Goal: Task Accomplishment & Management: Complete application form

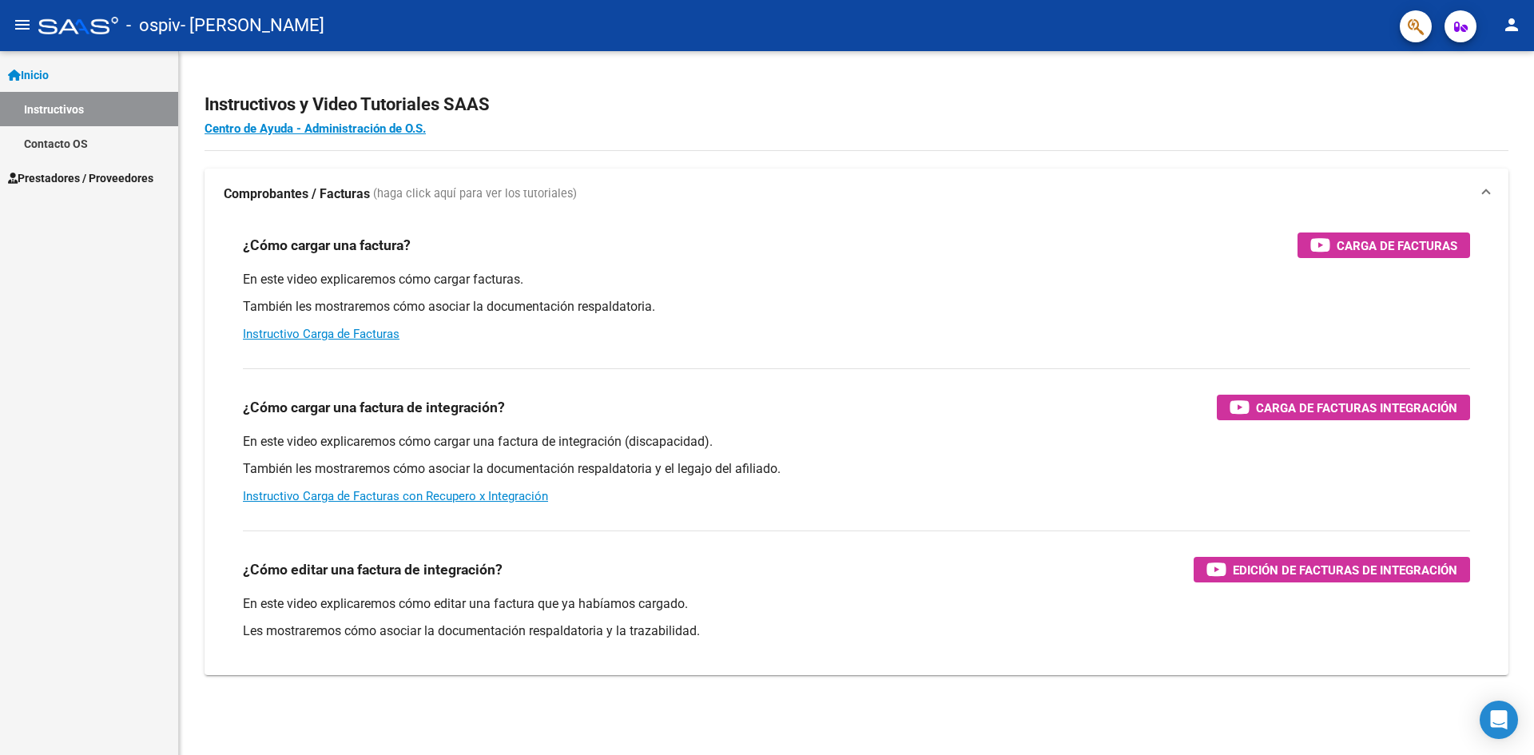
click at [1507, 13] on button "person" at bounding box center [1512, 26] width 32 height 32
click at [1499, 60] on button "person Mi Perfil" at bounding box center [1478, 67] width 97 height 38
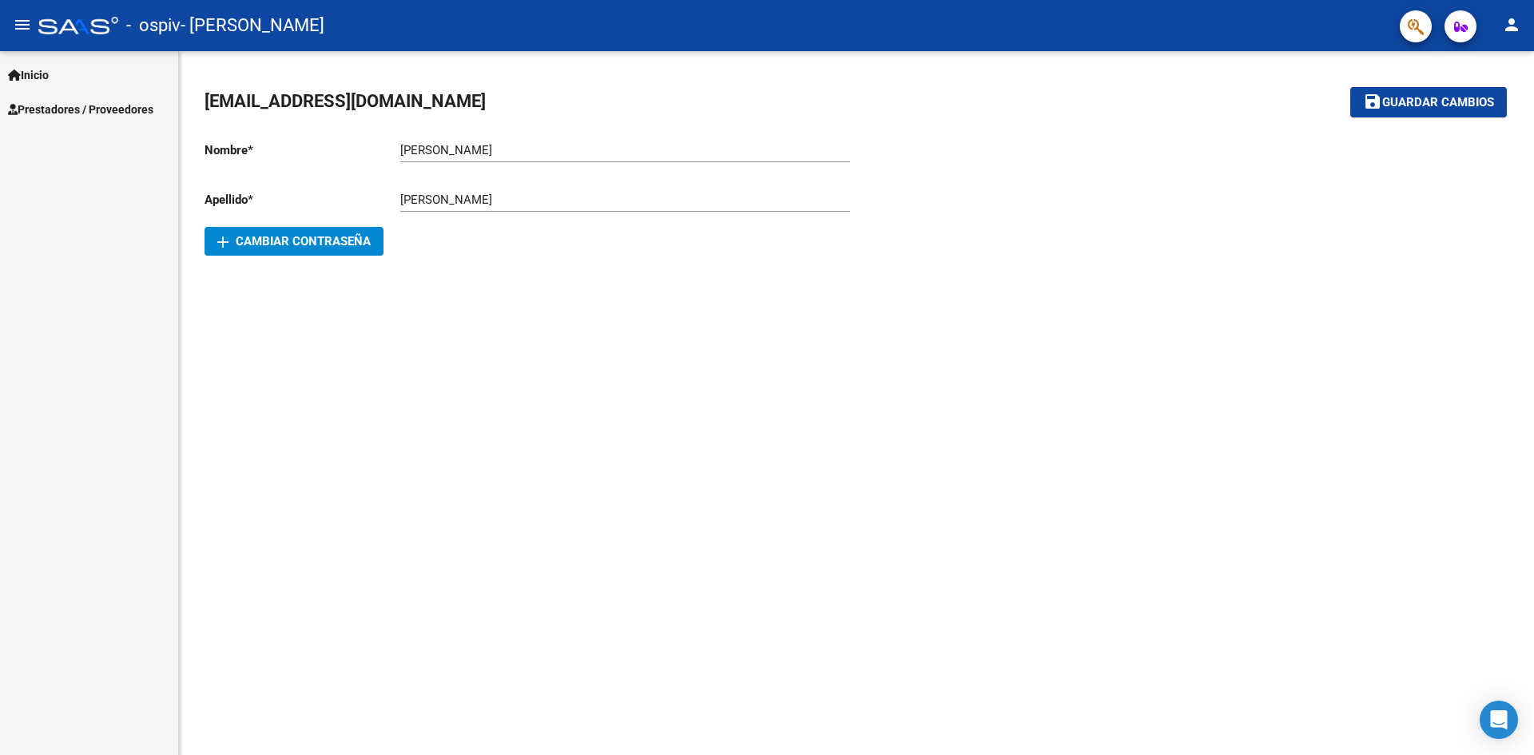
click at [1513, 30] on mat-icon "person" at bounding box center [1511, 24] width 19 height 19
click at [1493, 109] on button "exit_to_app Salir" at bounding box center [1478, 105] width 97 height 38
click at [95, 113] on span "Prestadores / Proveedores" at bounding box center [80, 110] width 145 height 18
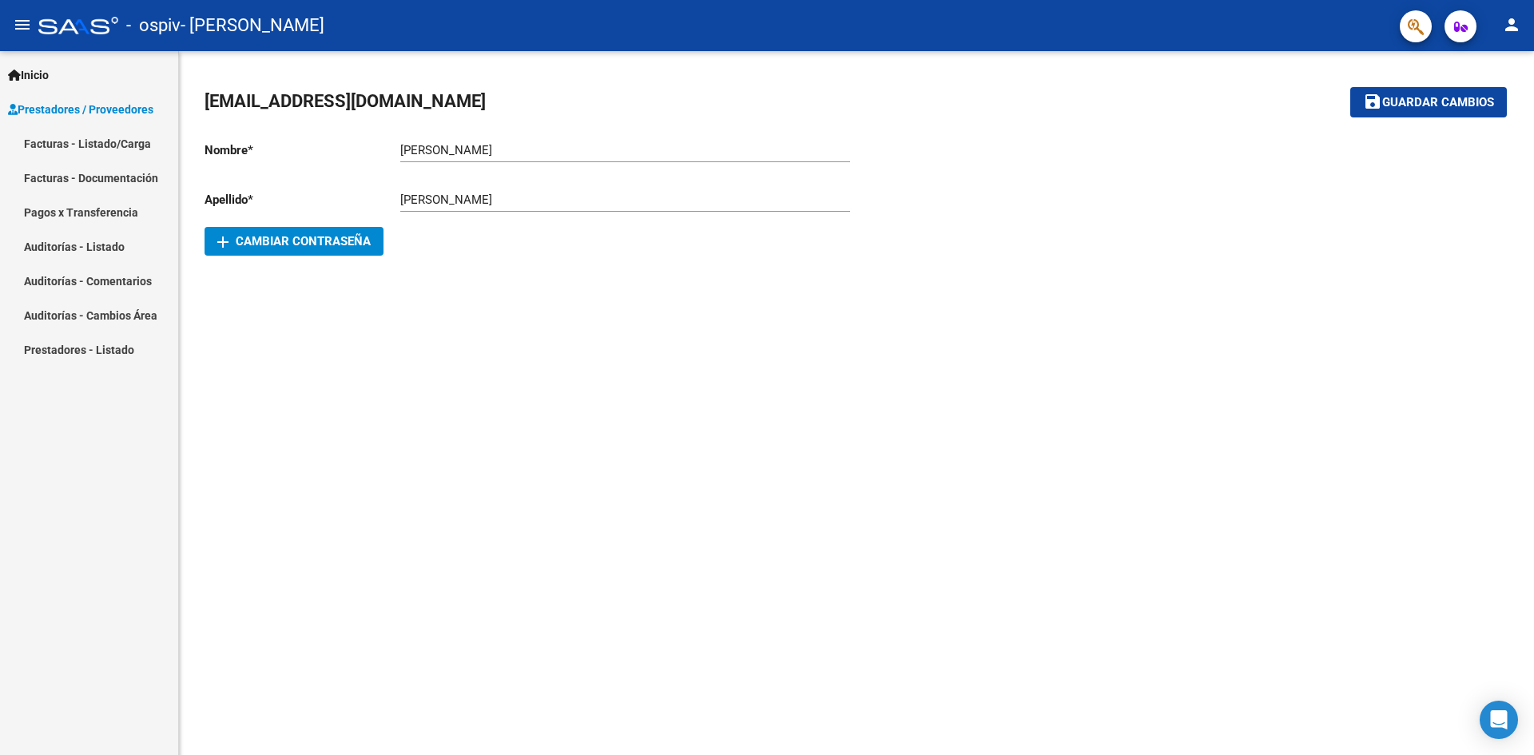
click at [84, 145] on link "Facturas - Listado/Carga" at bounding box center [89, 143] width 178 height 34
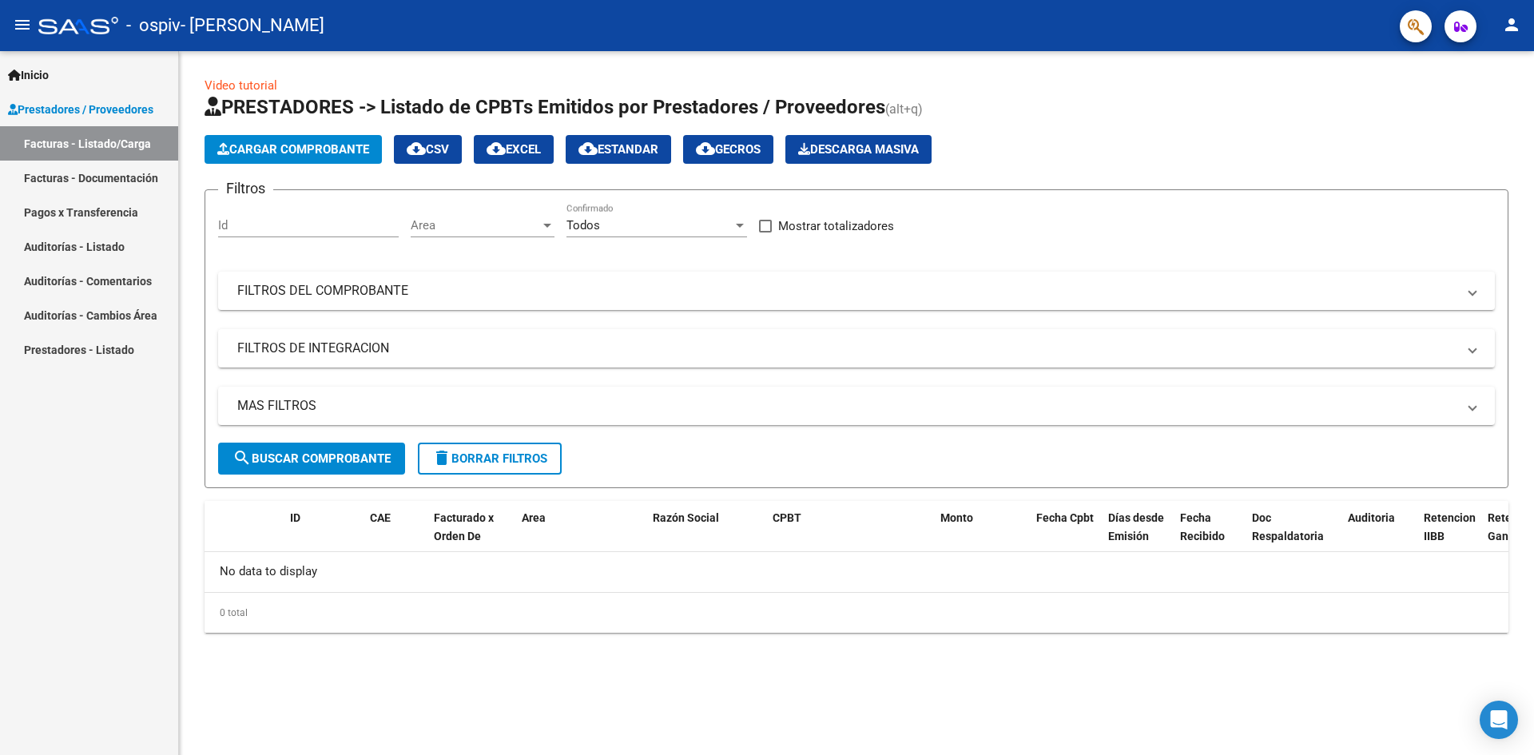
click at [105, 170] on link "Facturas - Documentación" at bounding box center [89, 178] width 178 height 34
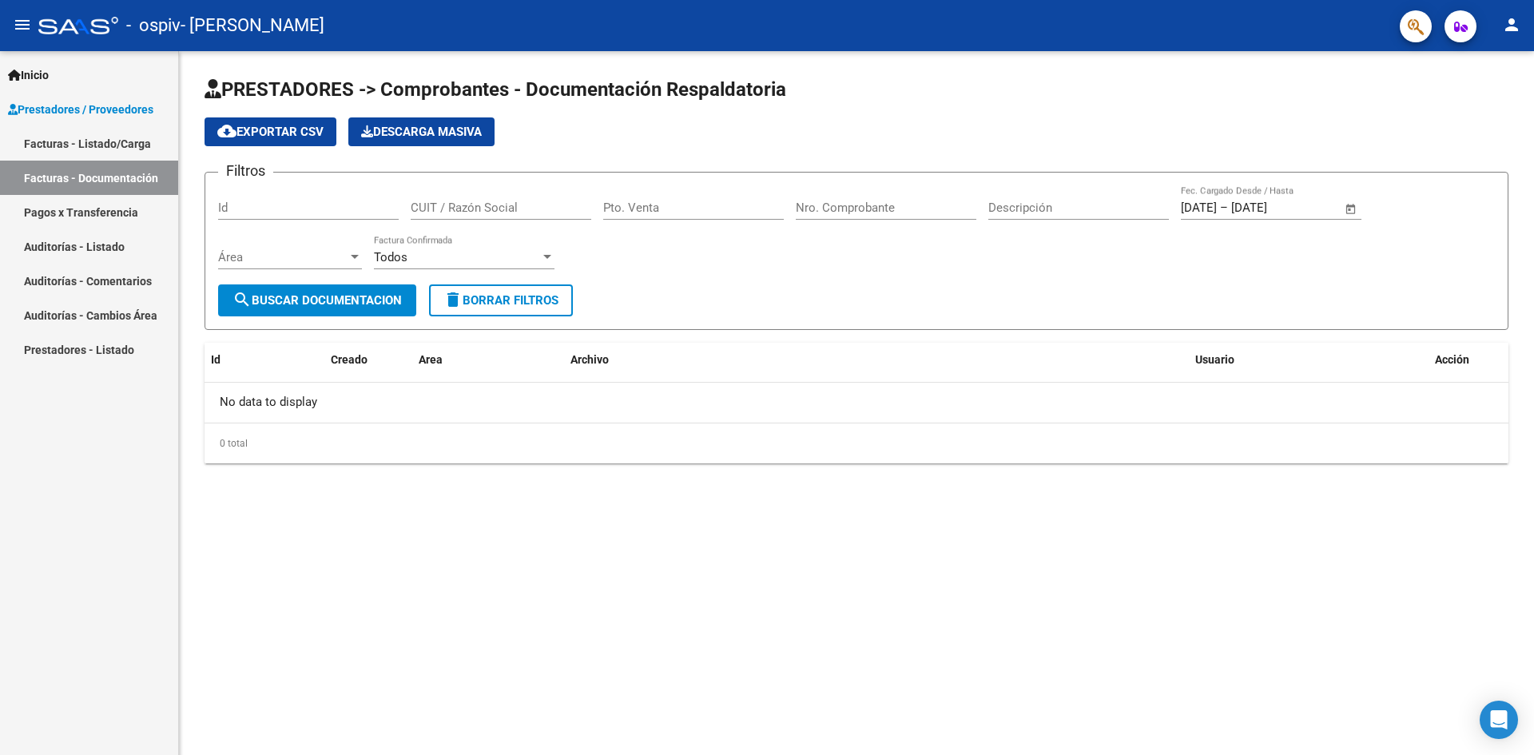
click at [117, 142] on link "Facturas - Listado/Carga" at bounding box center [89, 143] width 178 height 34
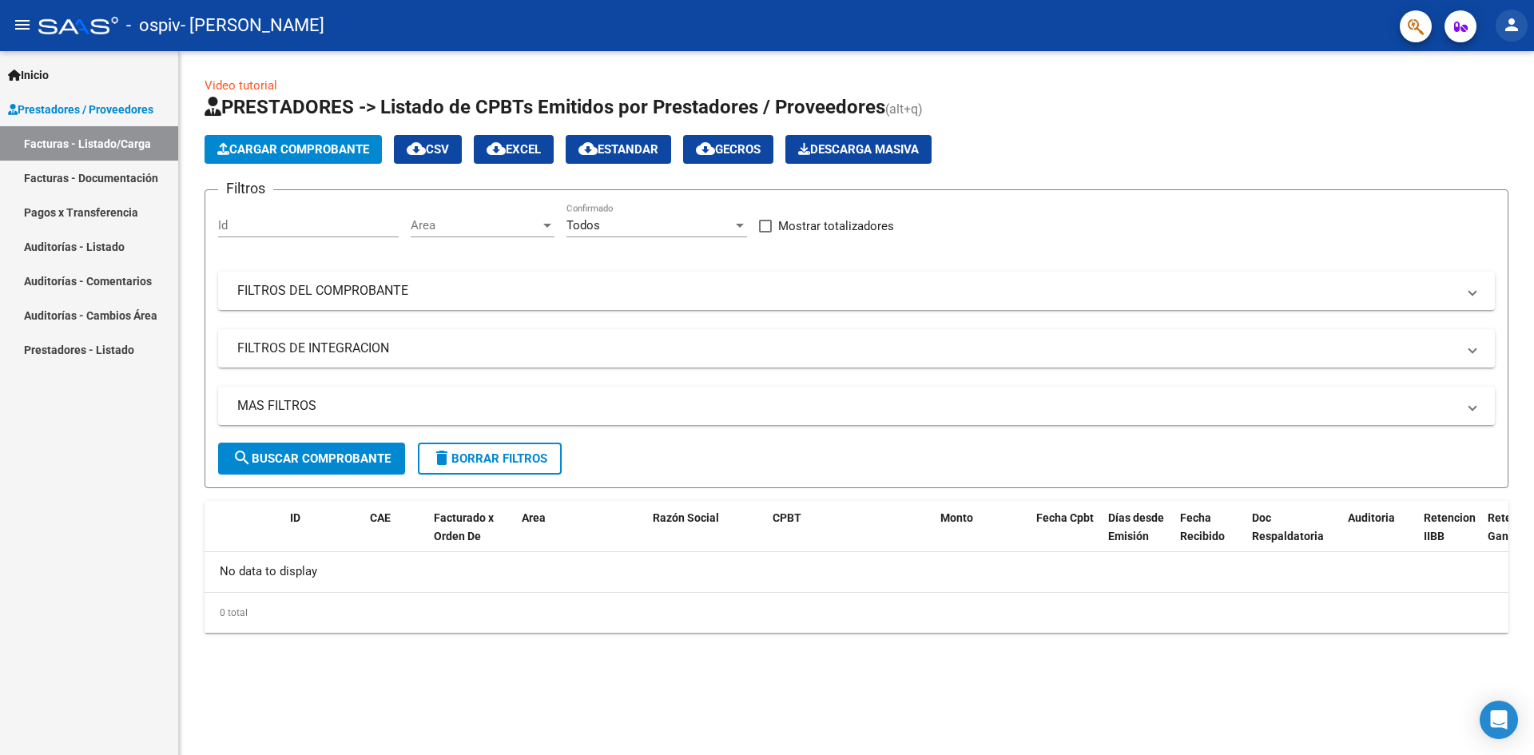
click at [1512, 26] on mat-icon "person" at bounding box center [1511, 24] width 19 height 19
click at [1509, 68] on button "person Mi Perfil" at bounding box center [1478, 67] width 97 height 38
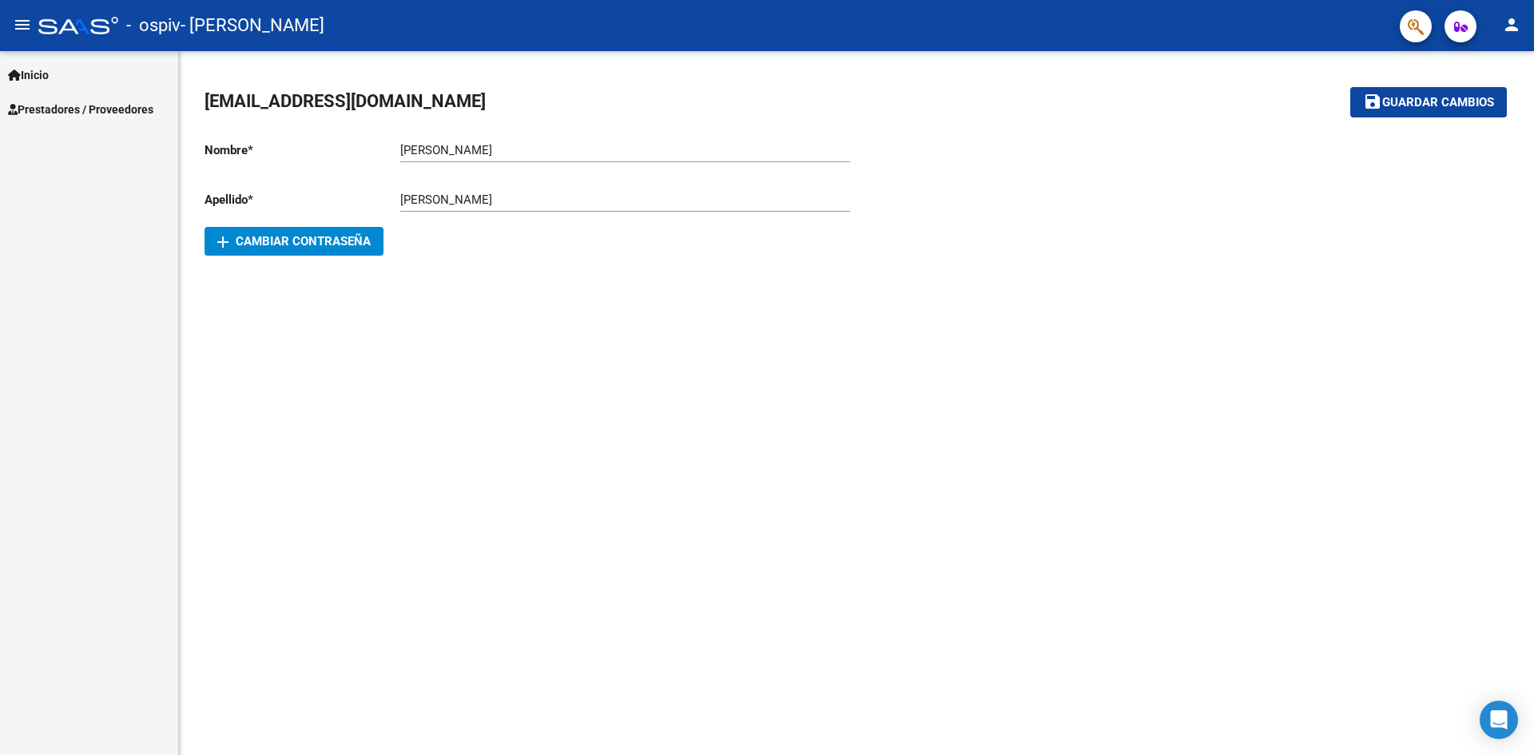
click at [57, 102] on span "Prestadores / Proveedores" at bounding box center [80, 110] width 145 height 18
click at [102, 108] on span "Prestadores / Proveedores" at bounding box center [80, 110] width 145 height 18
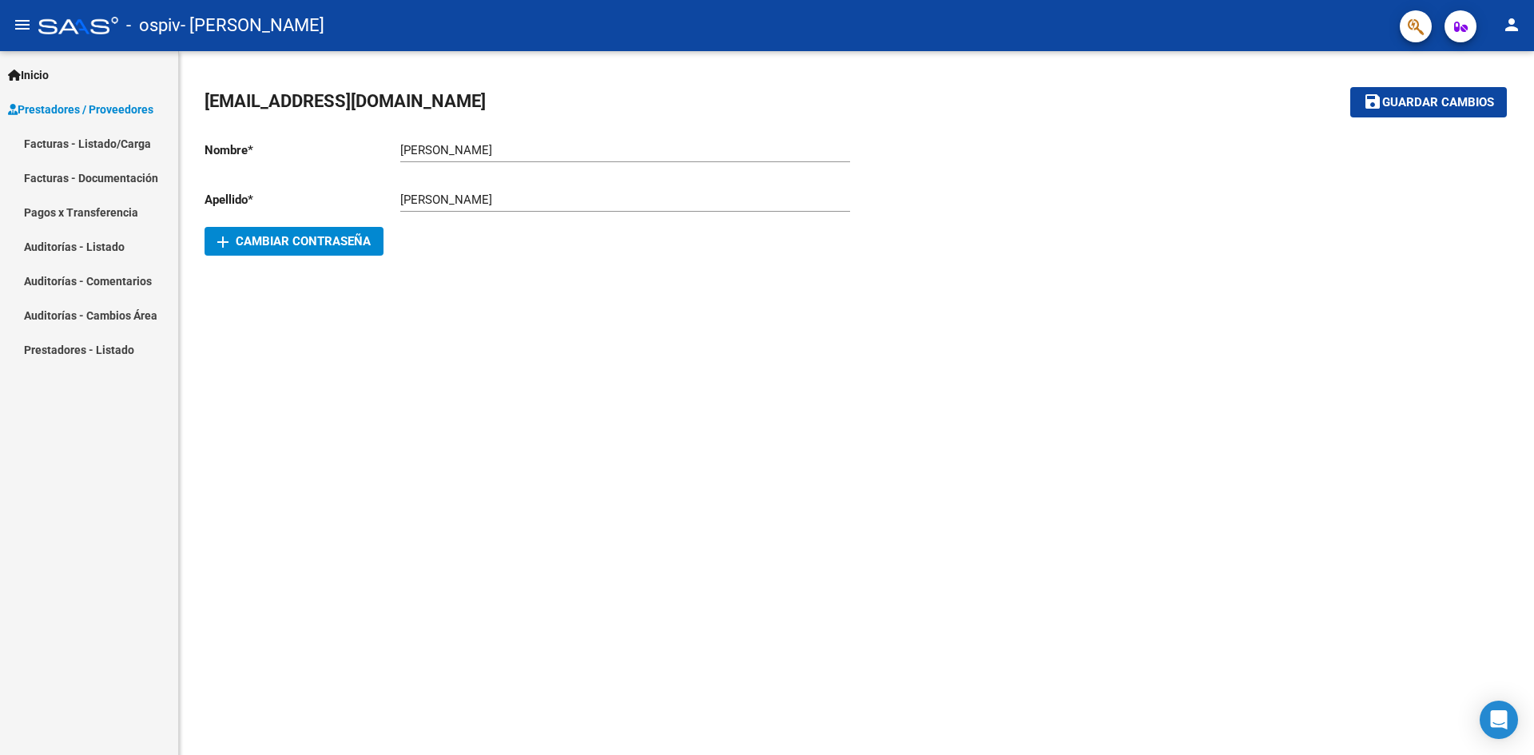
click at [105, 140] on link "Facturas - Listado/Carga" at bounding box center [89, 143] width 178 height 34
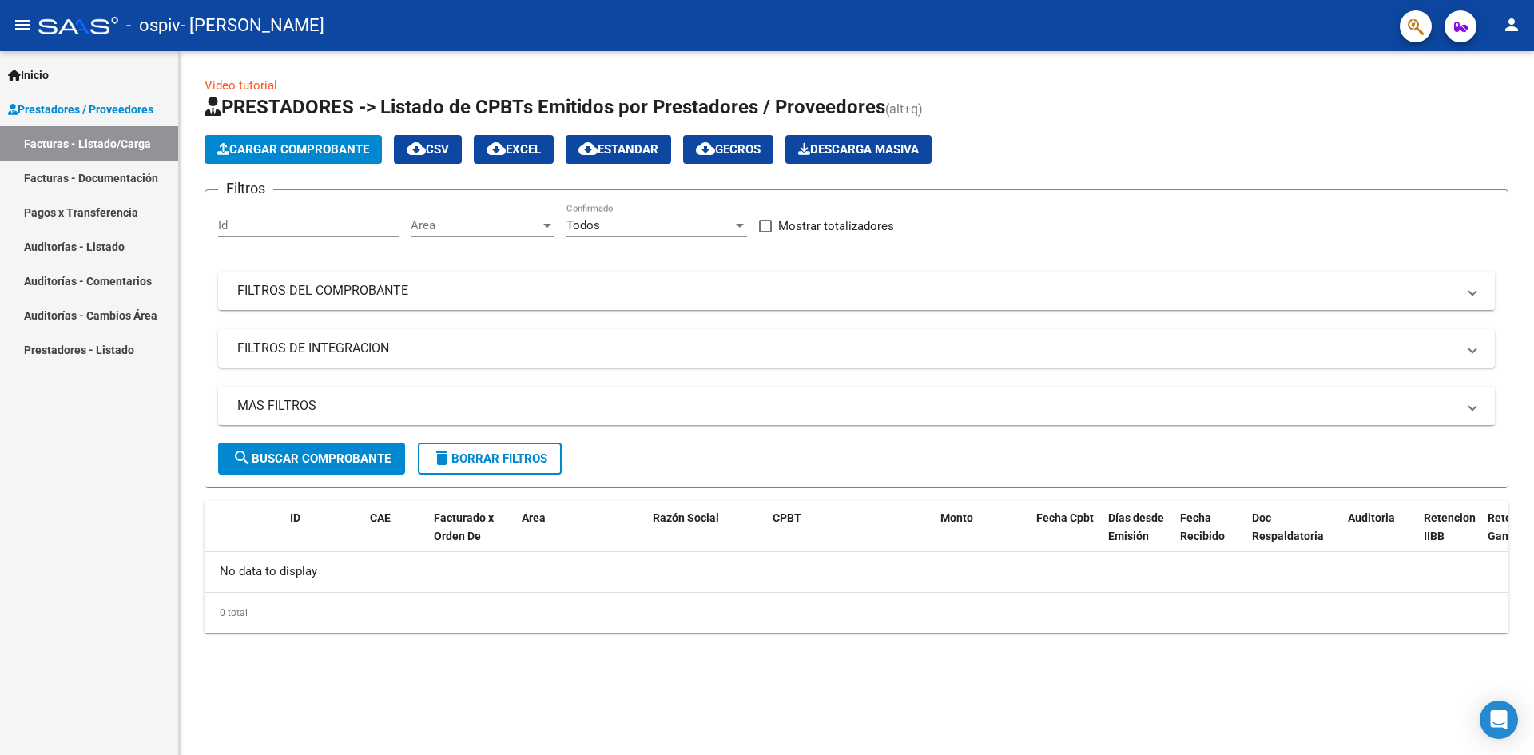
click at [115, 181] on link "Facturas - Documentación" at bounding box center [89, 178] width 178 height 34
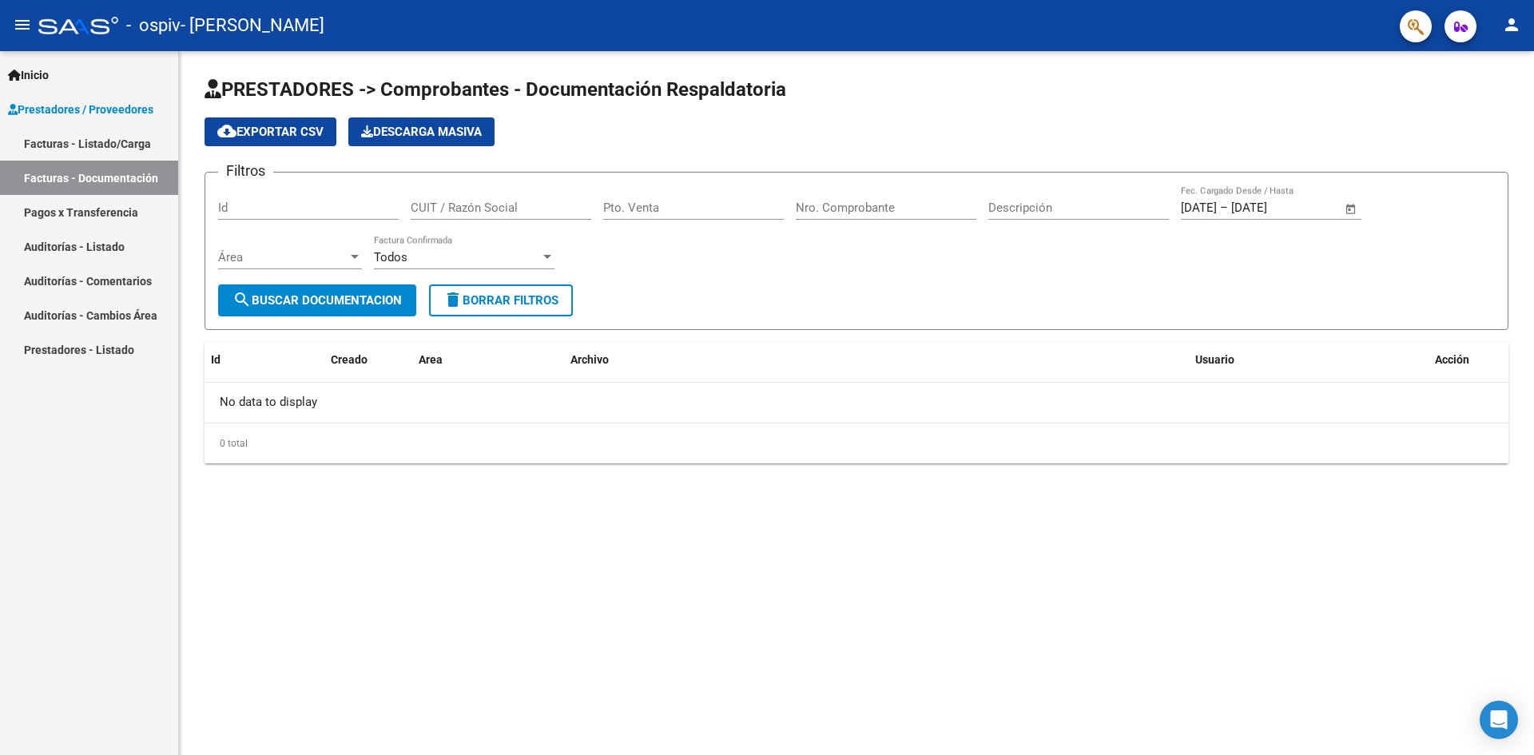
click at [110, 203] on link "Pagos x Transferencia" at bounding box center [89, 212] width 178 height 34
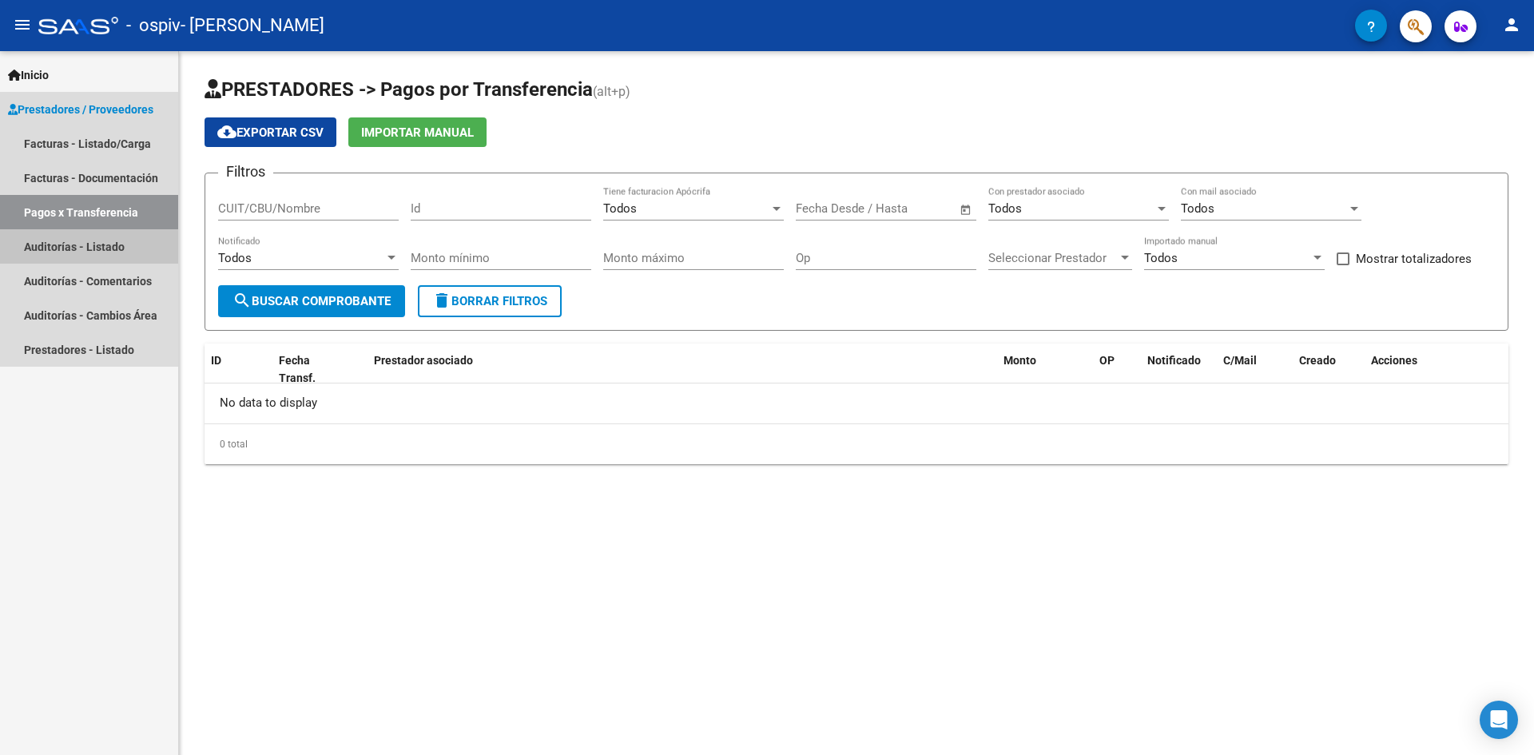
click at [102, 235] on link "Auditorías - Listado" at bounding box center [89, 246] width 178 height 34
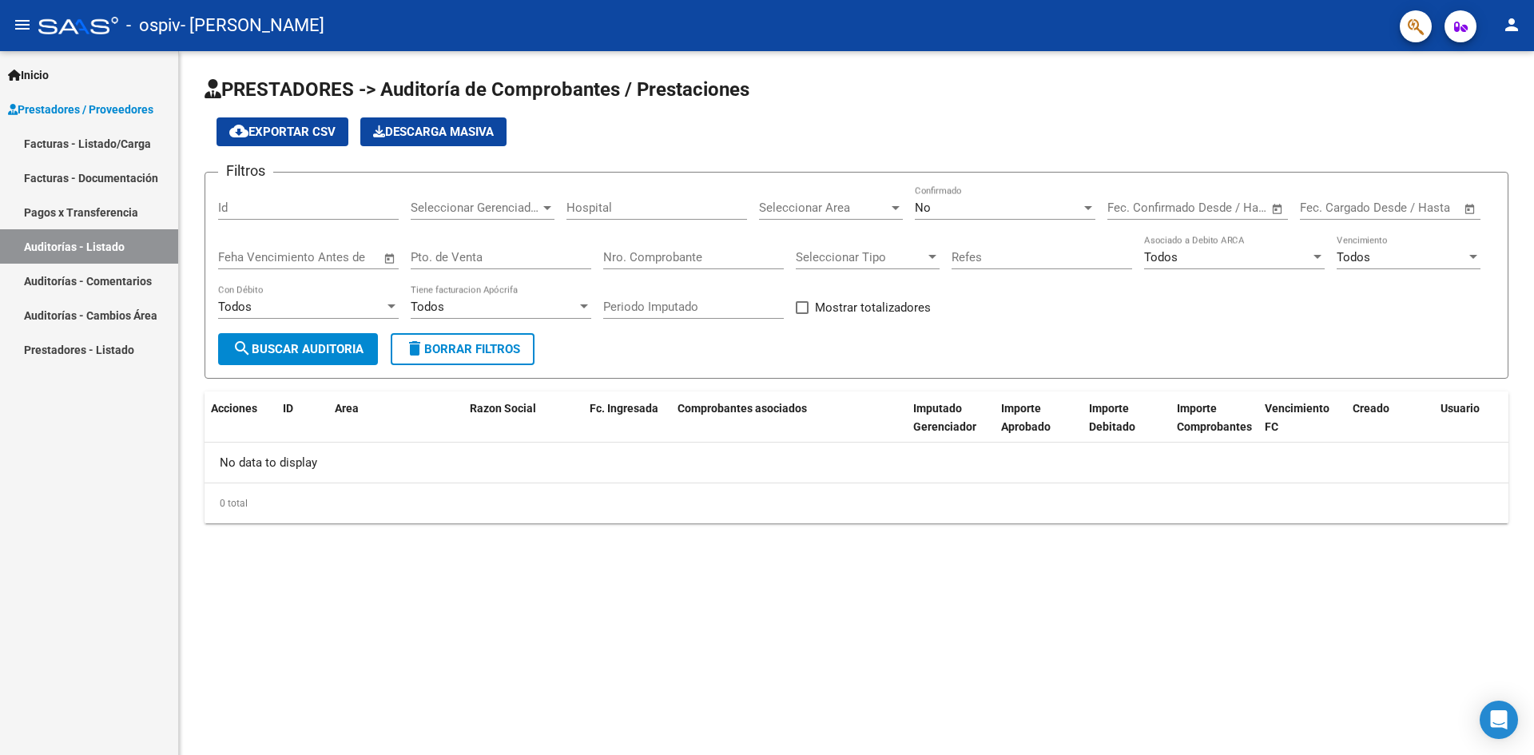
click at [108, 141] on link "Facturas - Listado/Carga" at bounding box center [89, 143] width 178 height 34
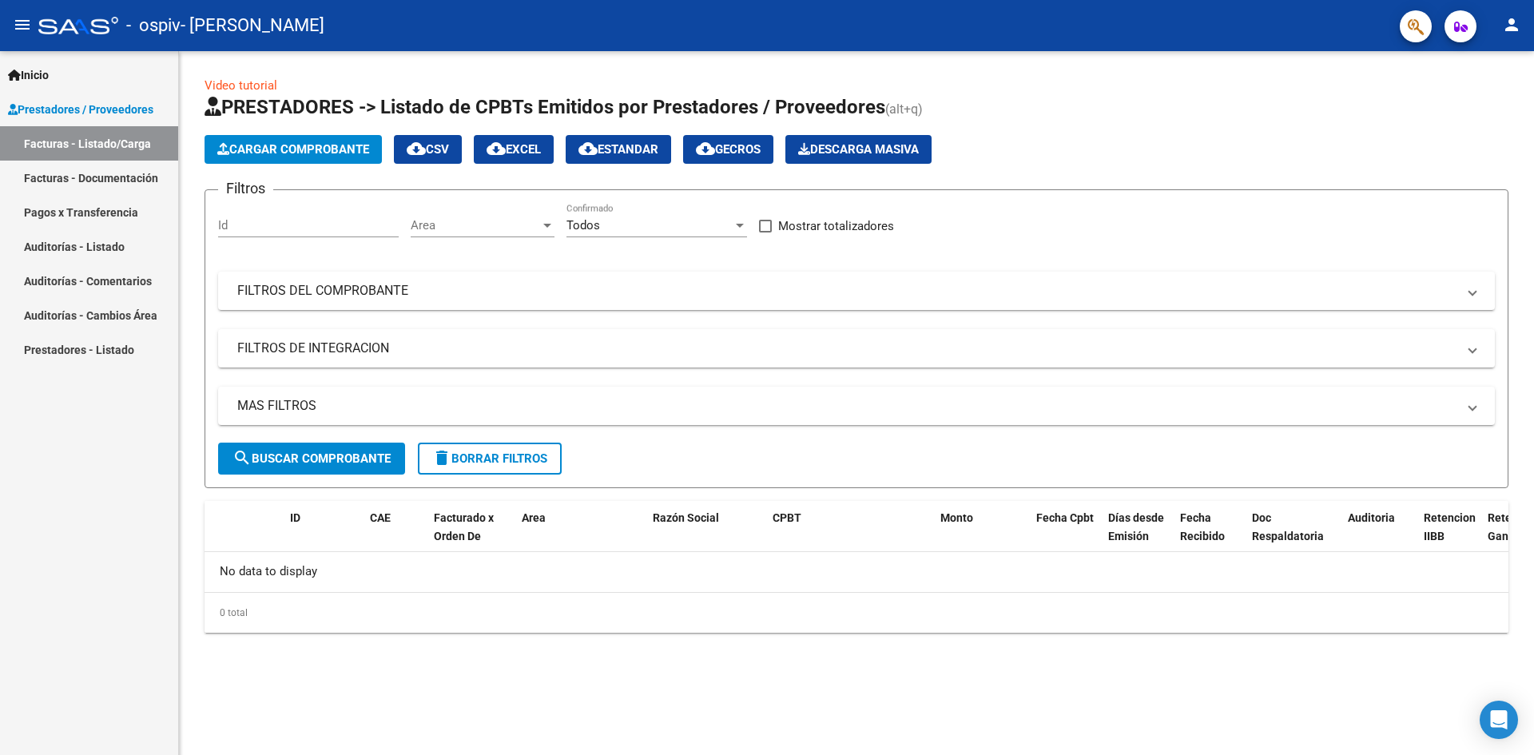
click at [90, 113] on span "Prestadores / Proveedores" at bounding box center [80, 110] width 145 height 18
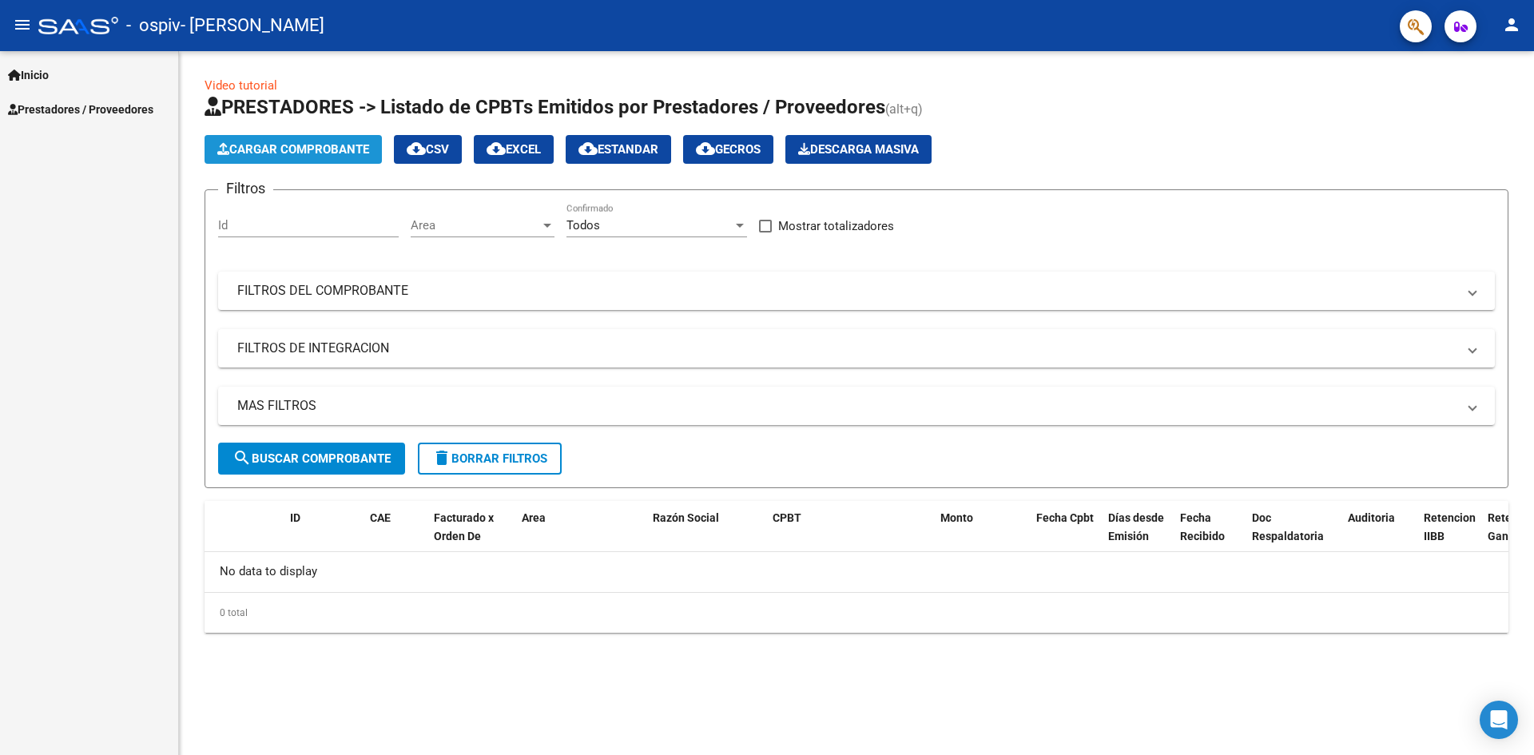
click at [272, 150] on span "Cargar Comprobante" at bounding box center [293, 149] width 152 height 14
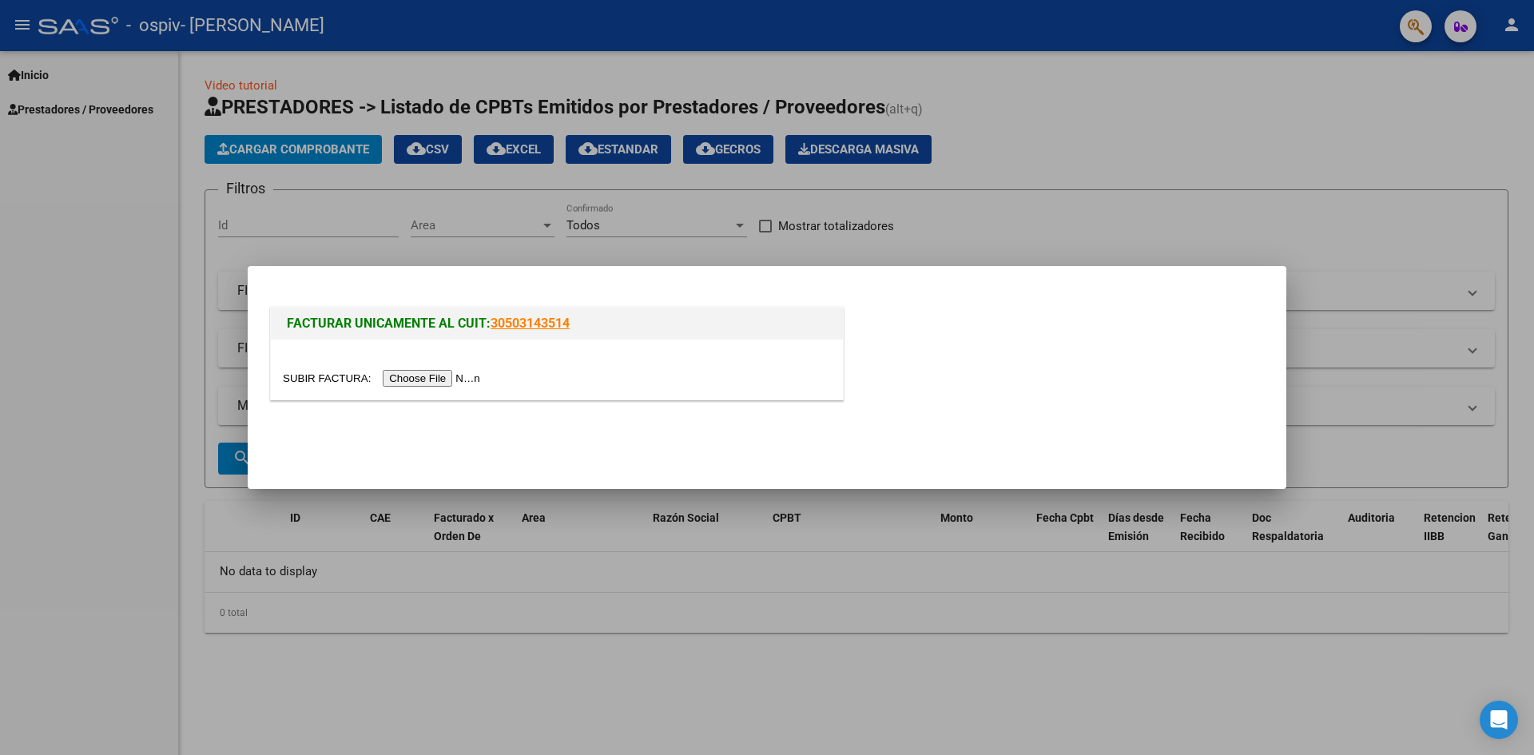
click at [473, 376] on input "file" at bounding box center [384, 378] width 202 height 17
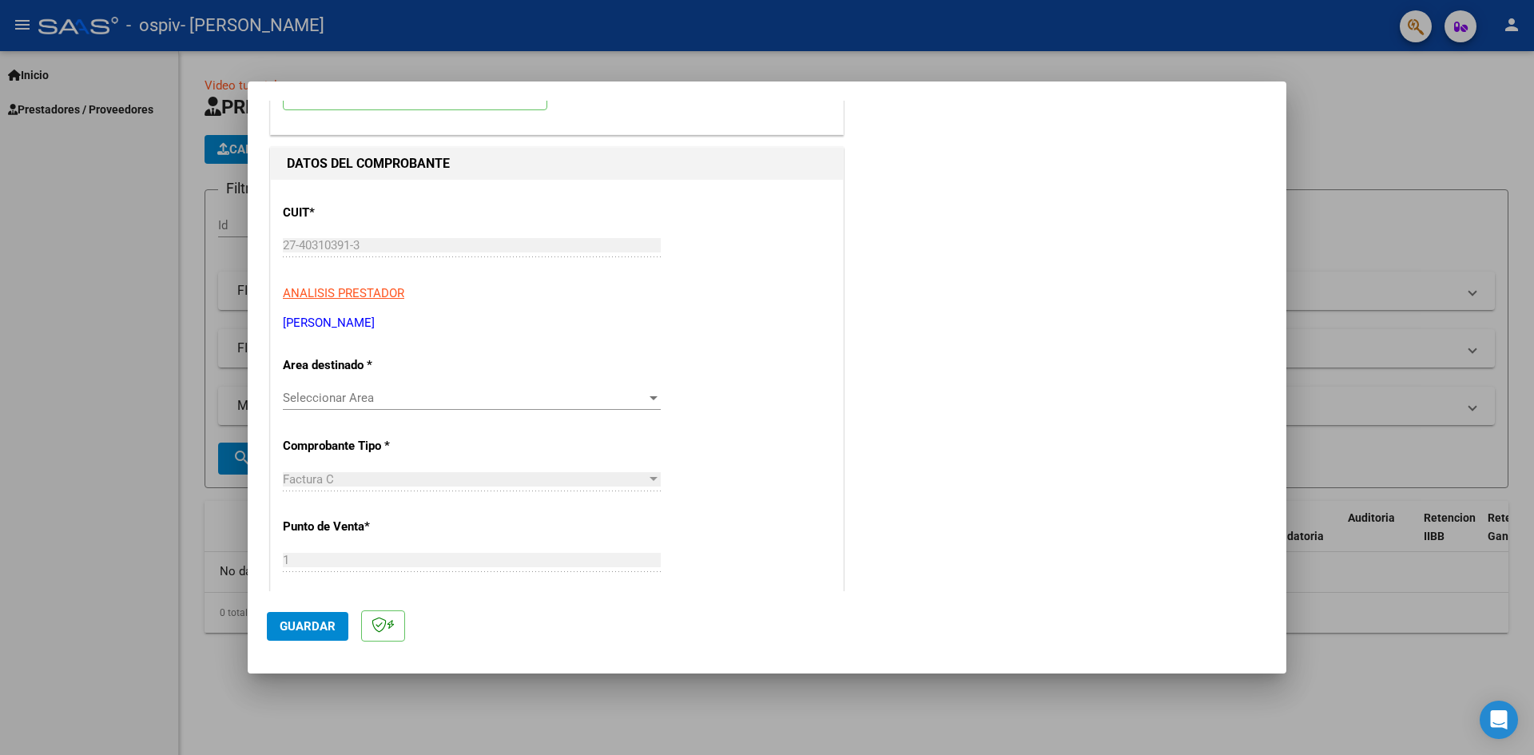
scroll to position [160, 0]
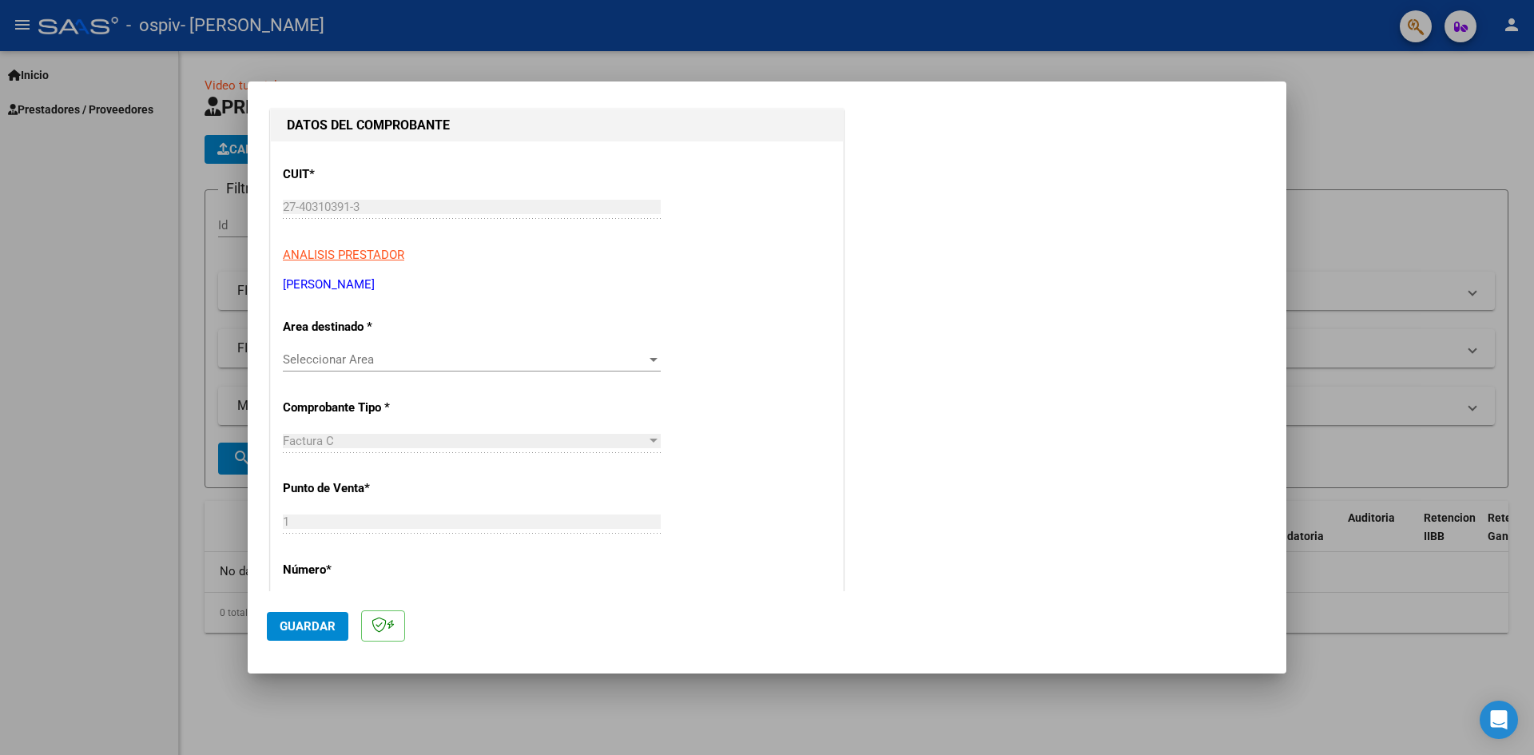
click at [459, 360] on span "Seleccionar Area" at bounding box center [465, 359] width 364 height 14
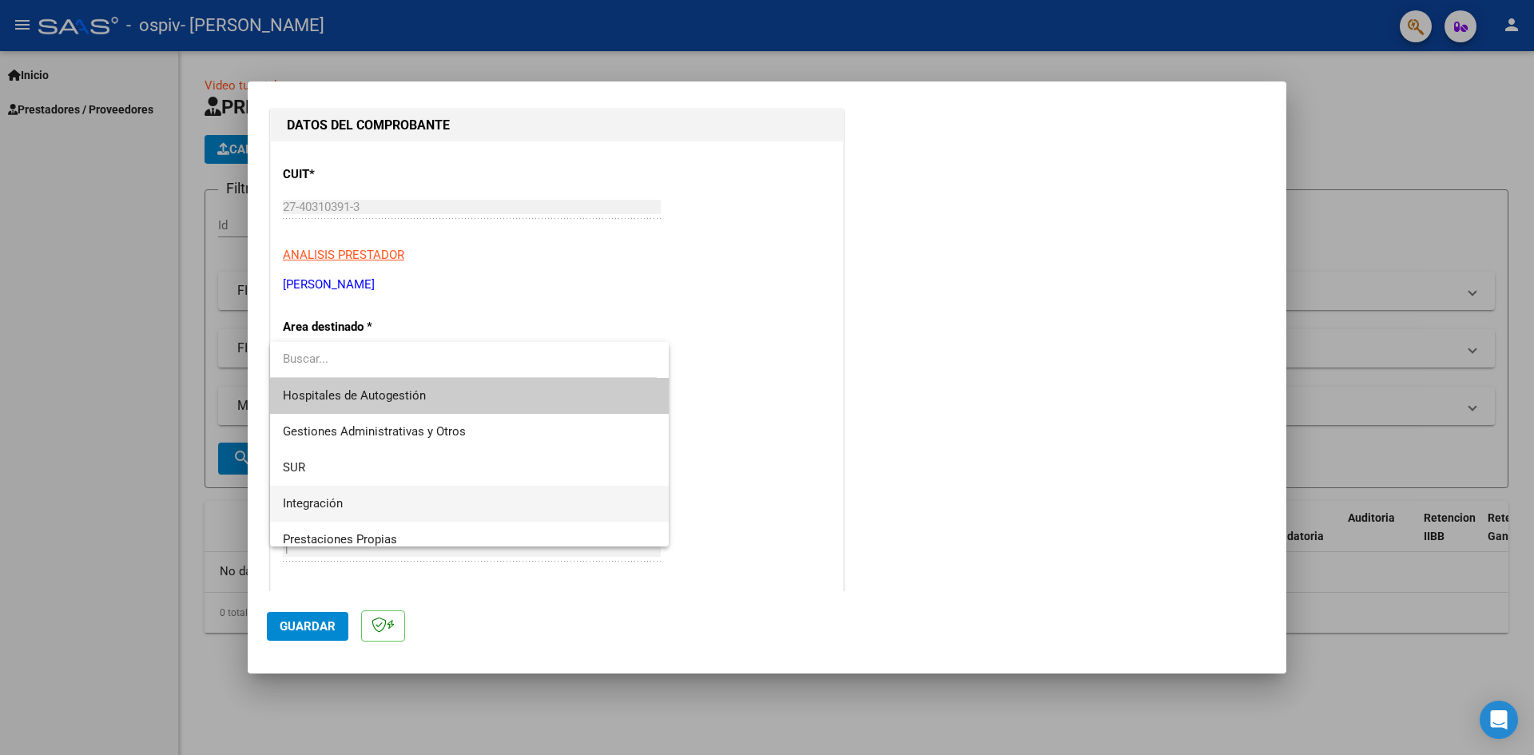
click at [423, 499] on span "Integración" at bounding box center [469, 504] width 373 height 36
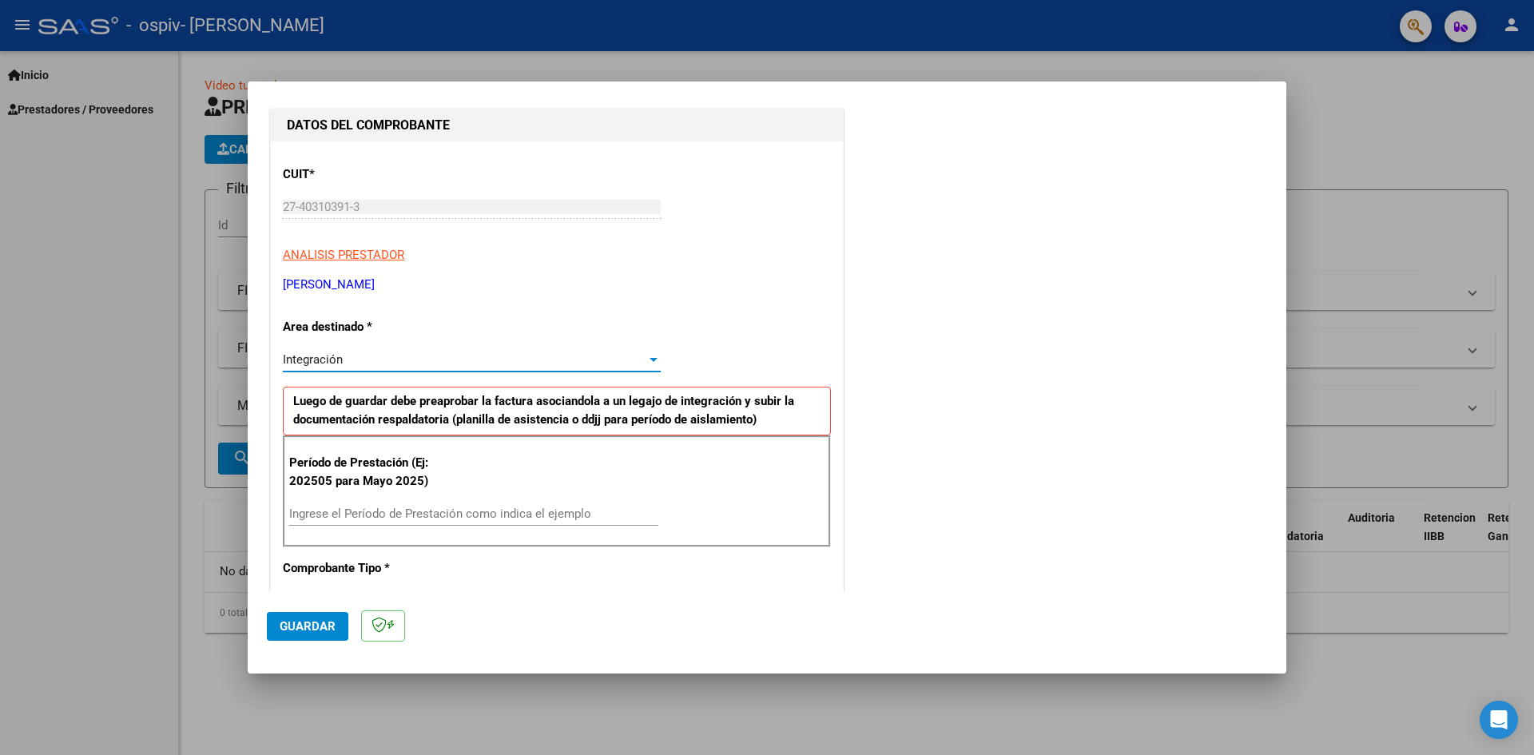
click at [375, 516] on input "Ingrese el Período de Prestación como indica el ejemplo" at bounding box center [473, 514] width 369 height 14
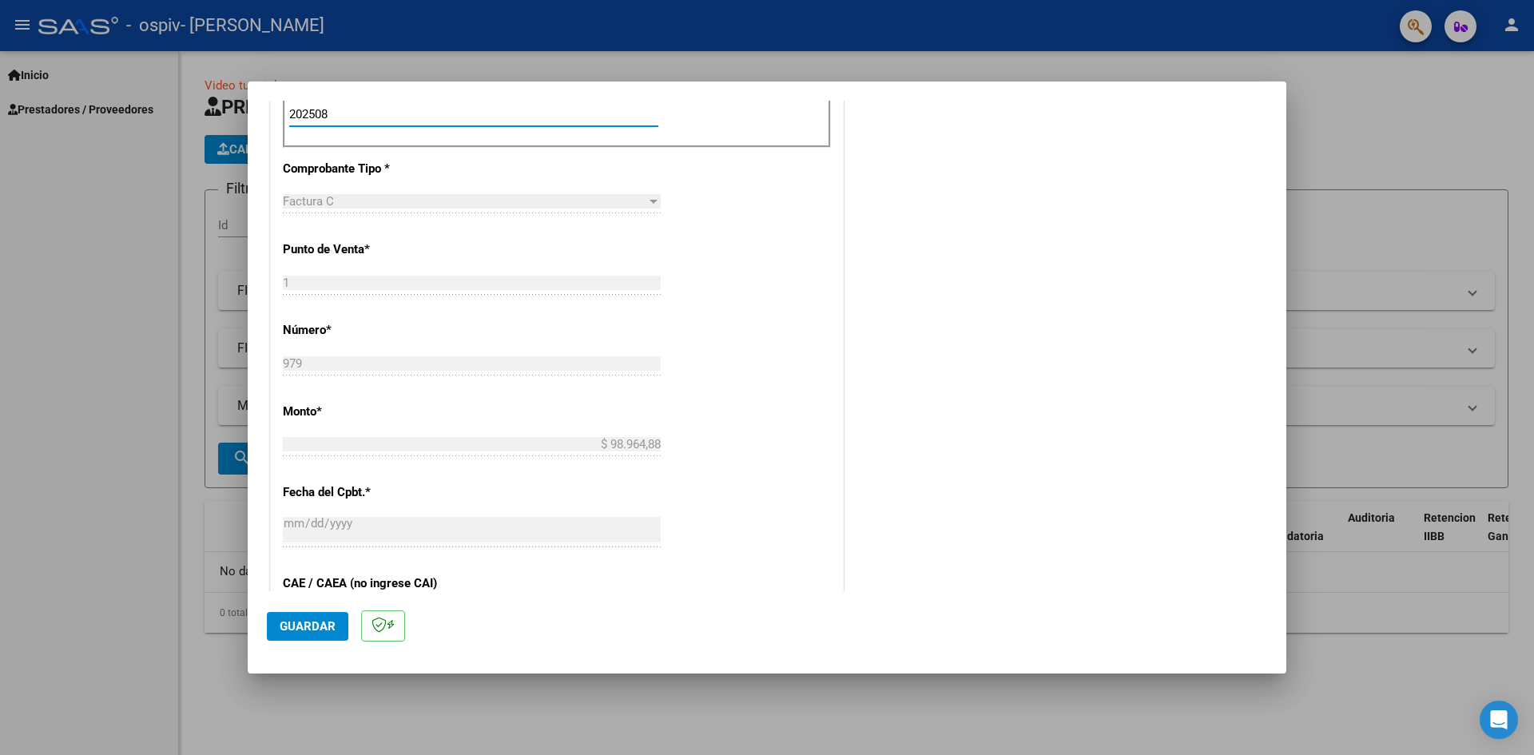
scroll to position [799, 0]
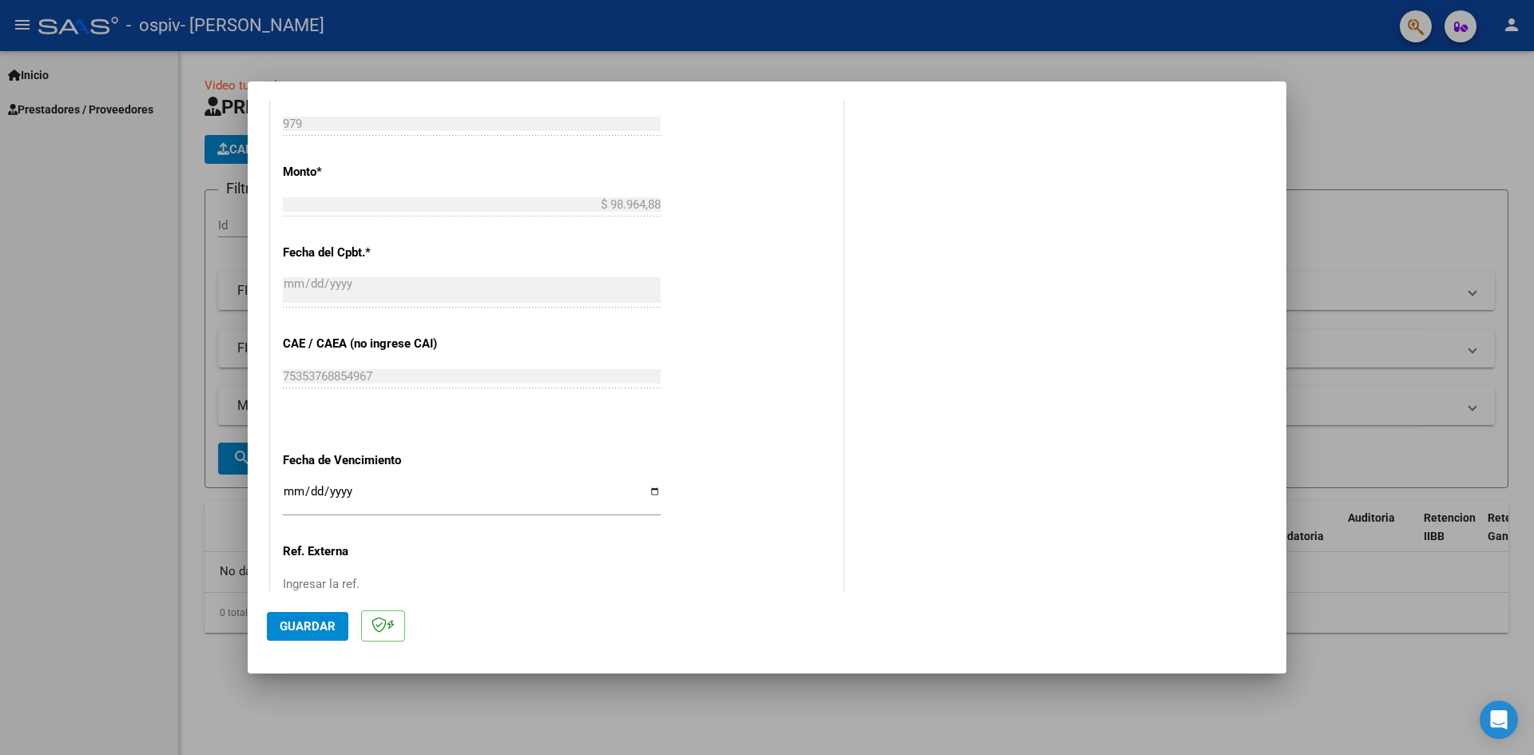
type input "202508"
click at [648, 488] on input "Ingresar la fecha" at bounding box center [472, 498] width 378 height 26
type input "2025-09-30"
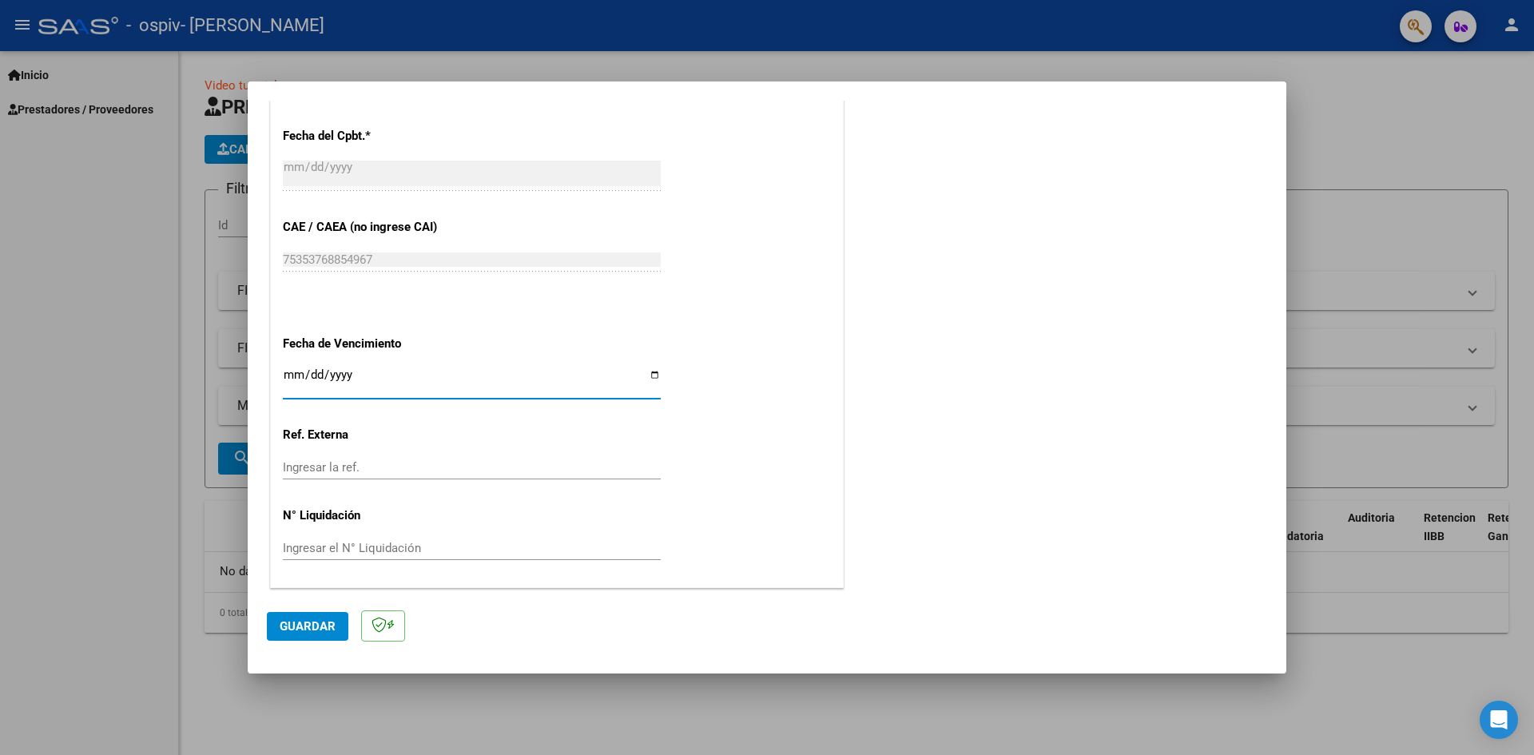
click at [316, 631] on span "Guardar" at bounding box center [308, 626] width 56 height 14
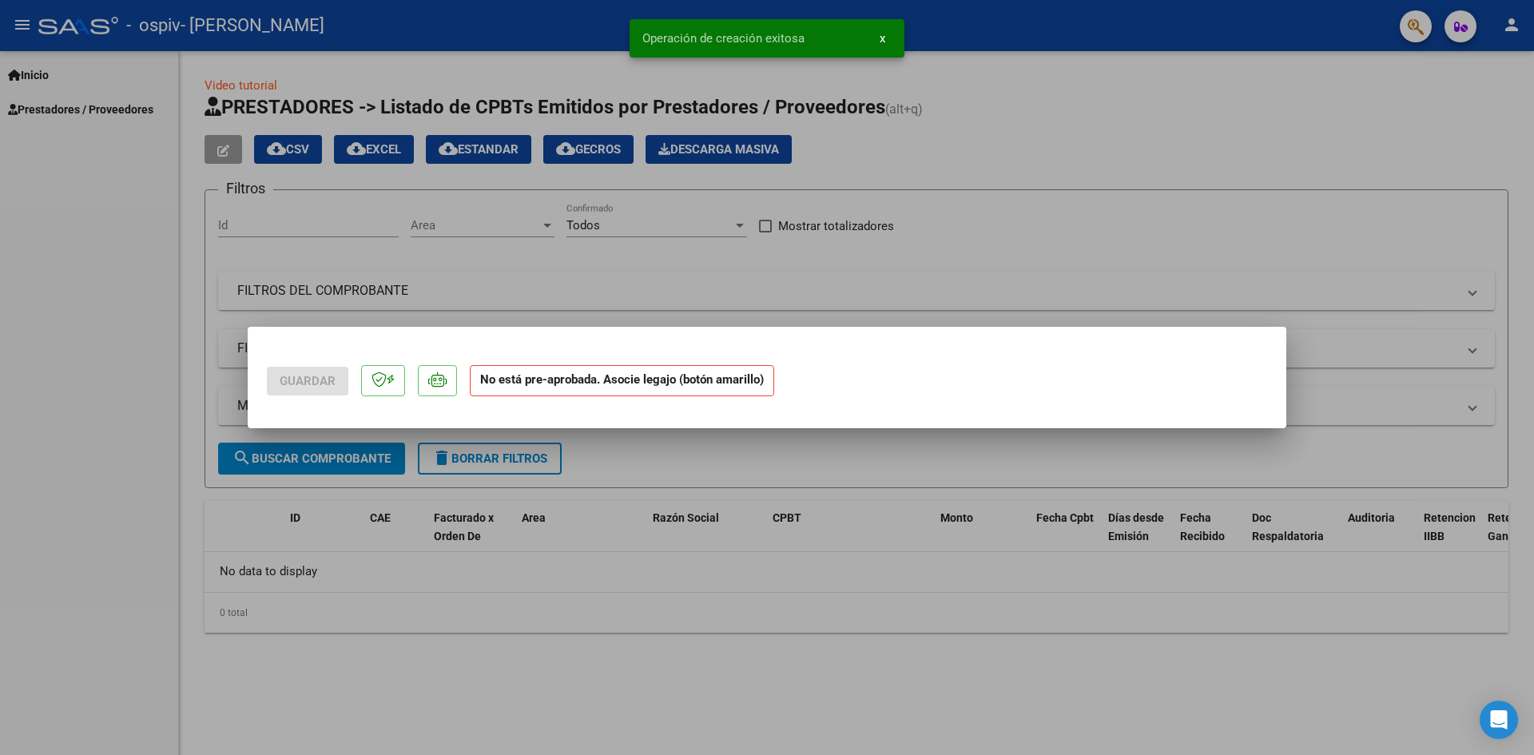
scroll to position [0, 0]
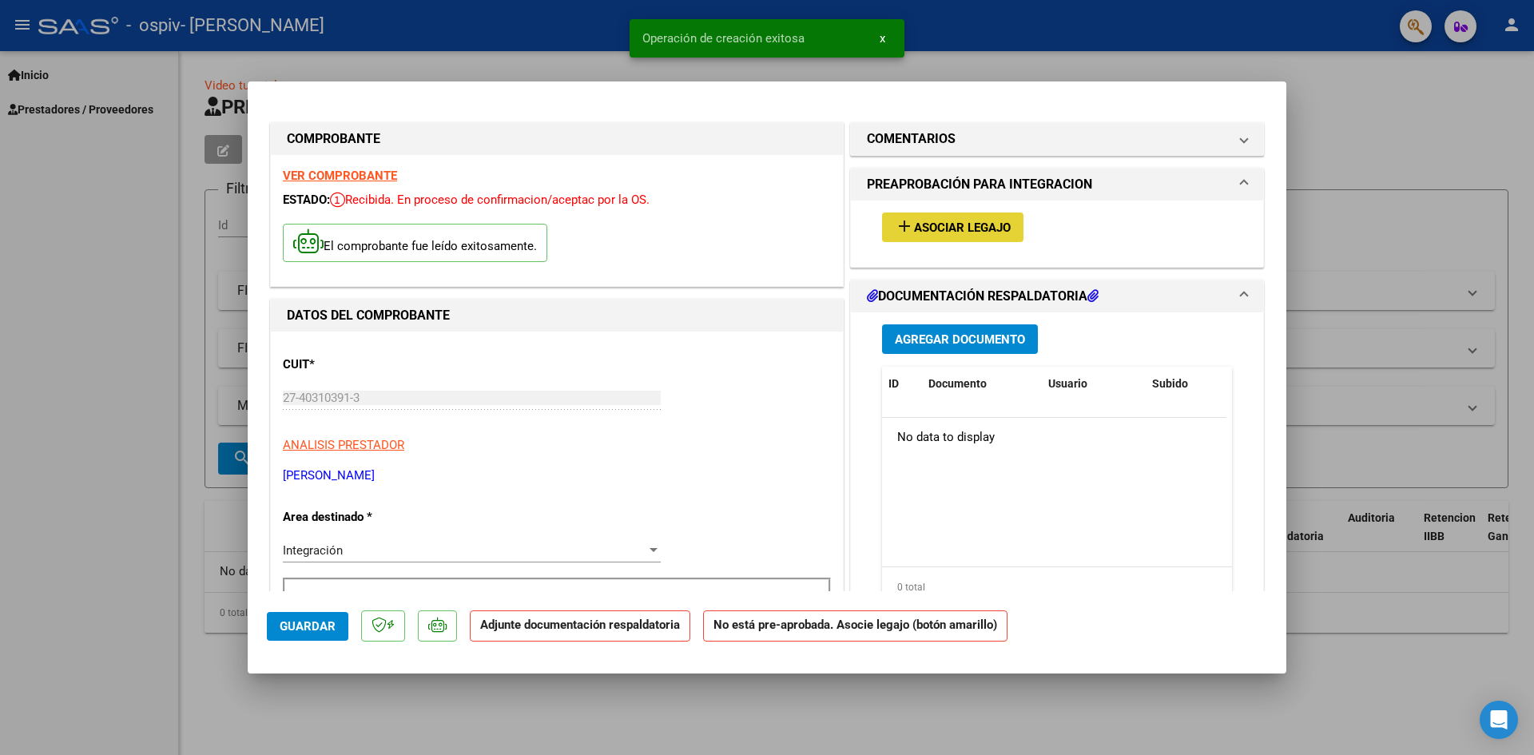
click at [984, 225] on span "Asociar Legajo" at bounding box center [962, 228] width 97 height 14
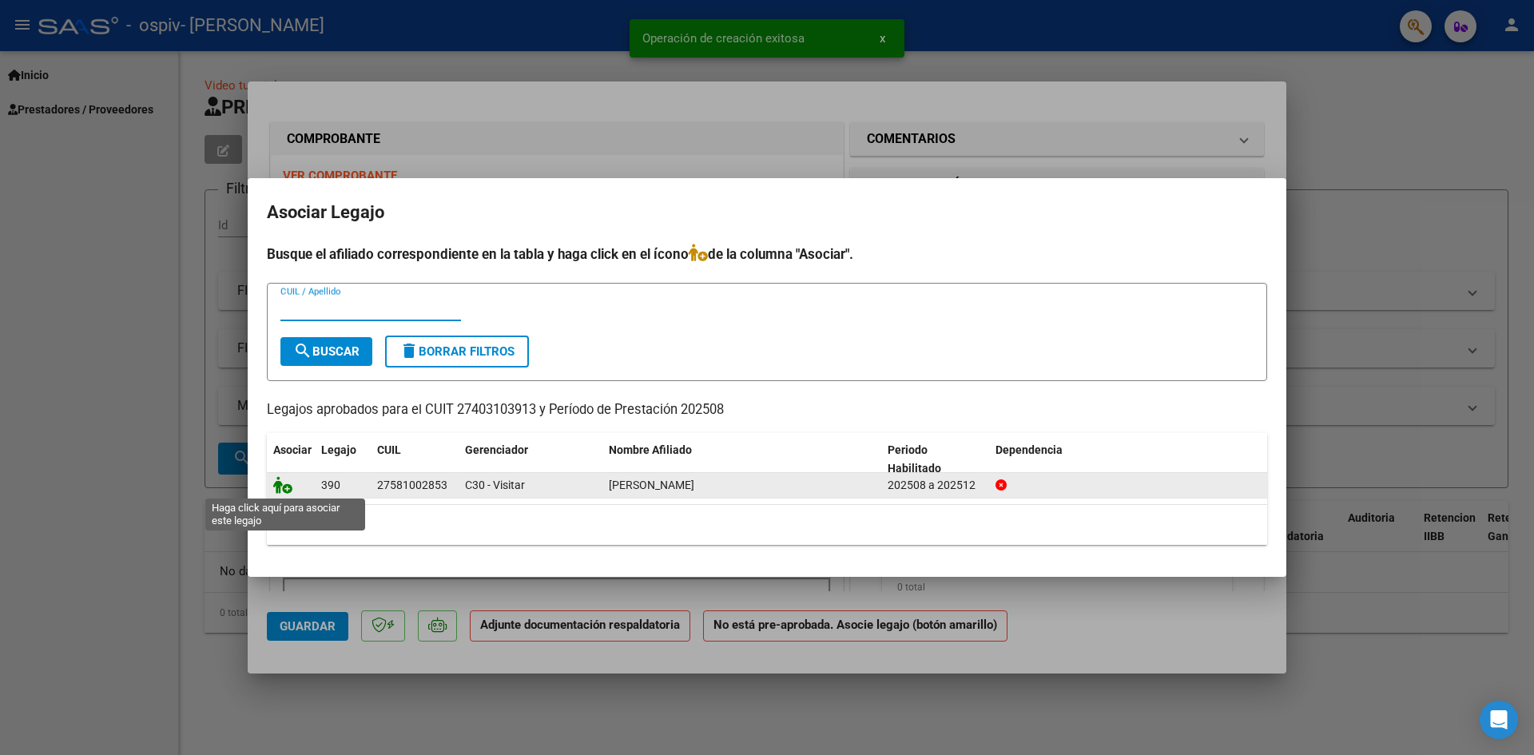
click at [286, 487] on icon at bounding box center [282, 485] width 19 height 18
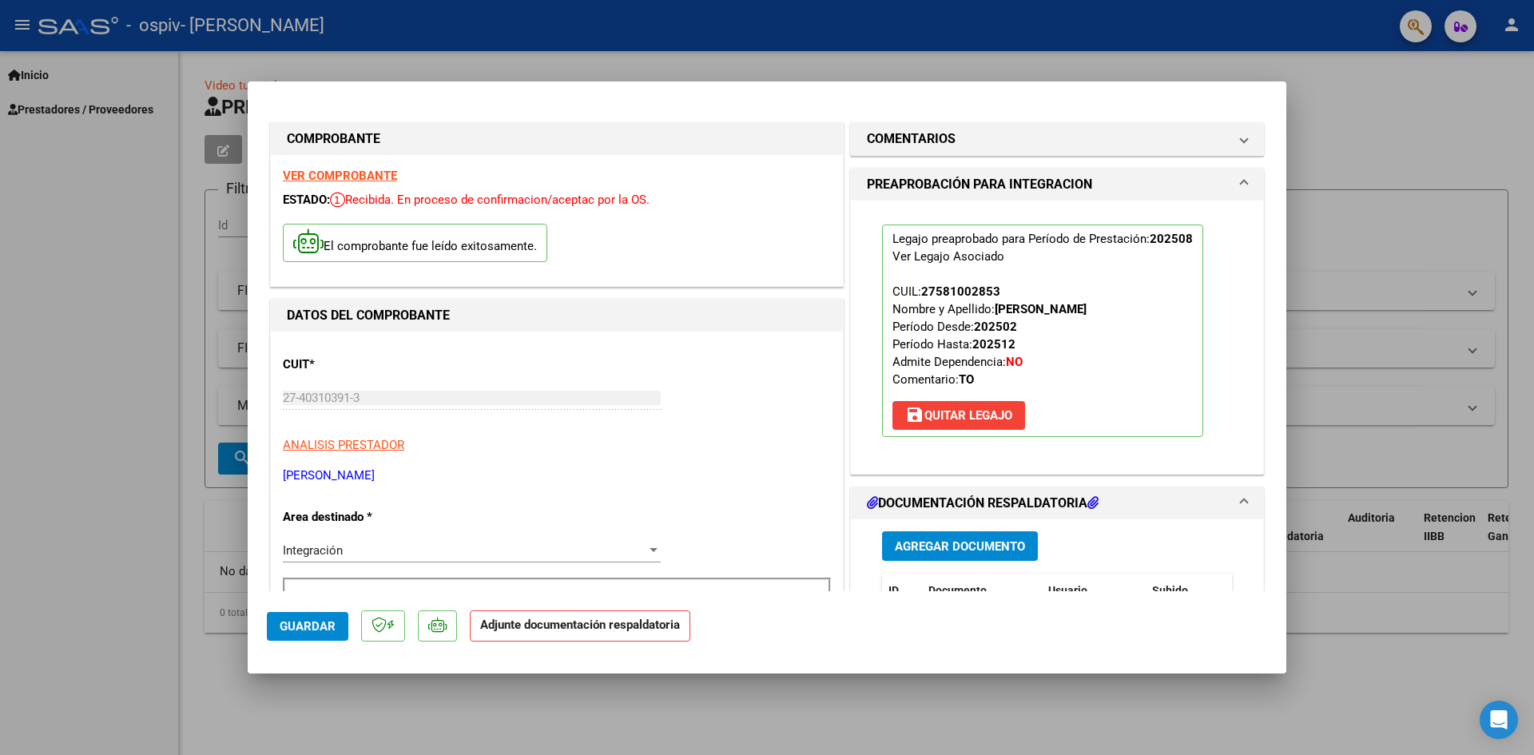
scroll to position [240, 0]
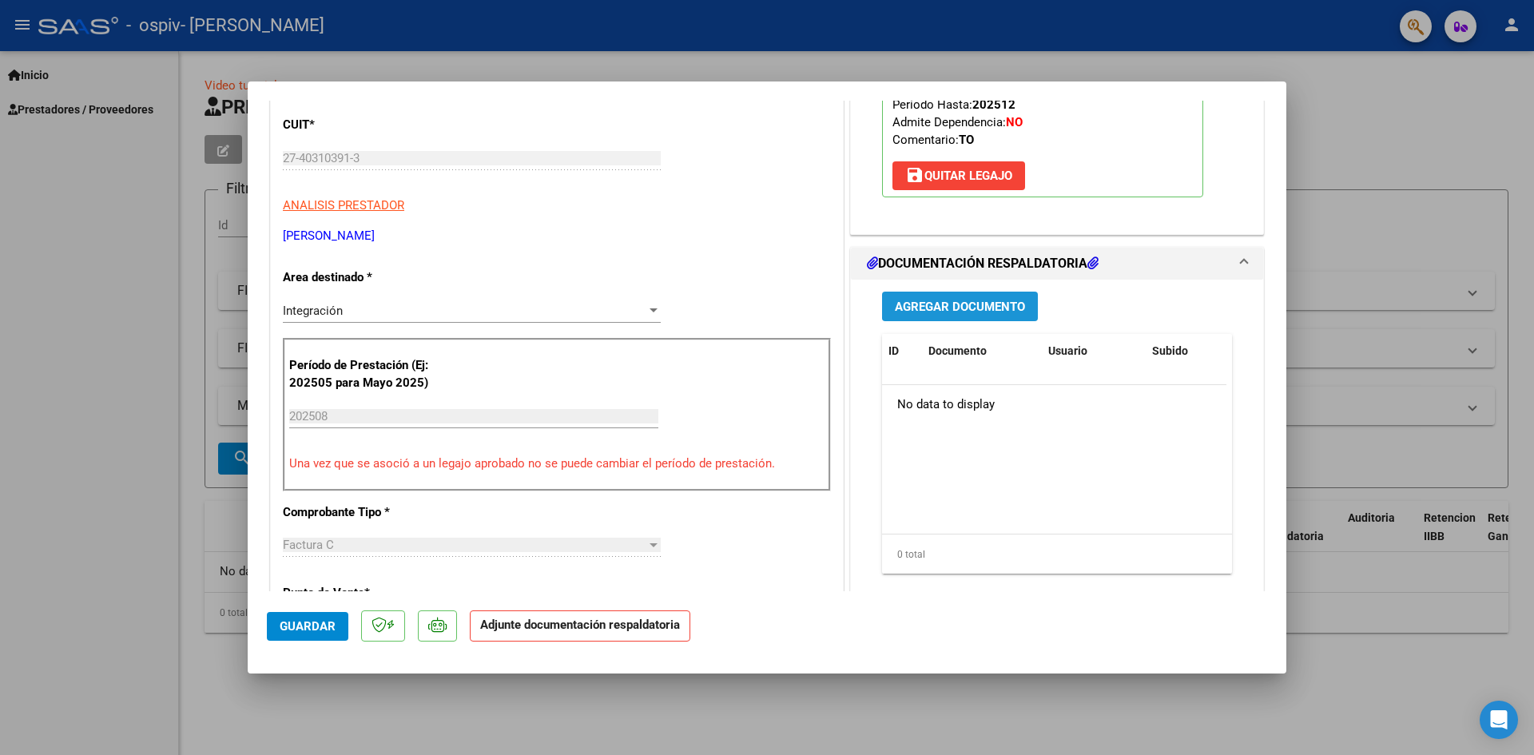
click at [1020, 302] on button "Agregar Documento" at bounding box center [960, 307] width 156 height 30
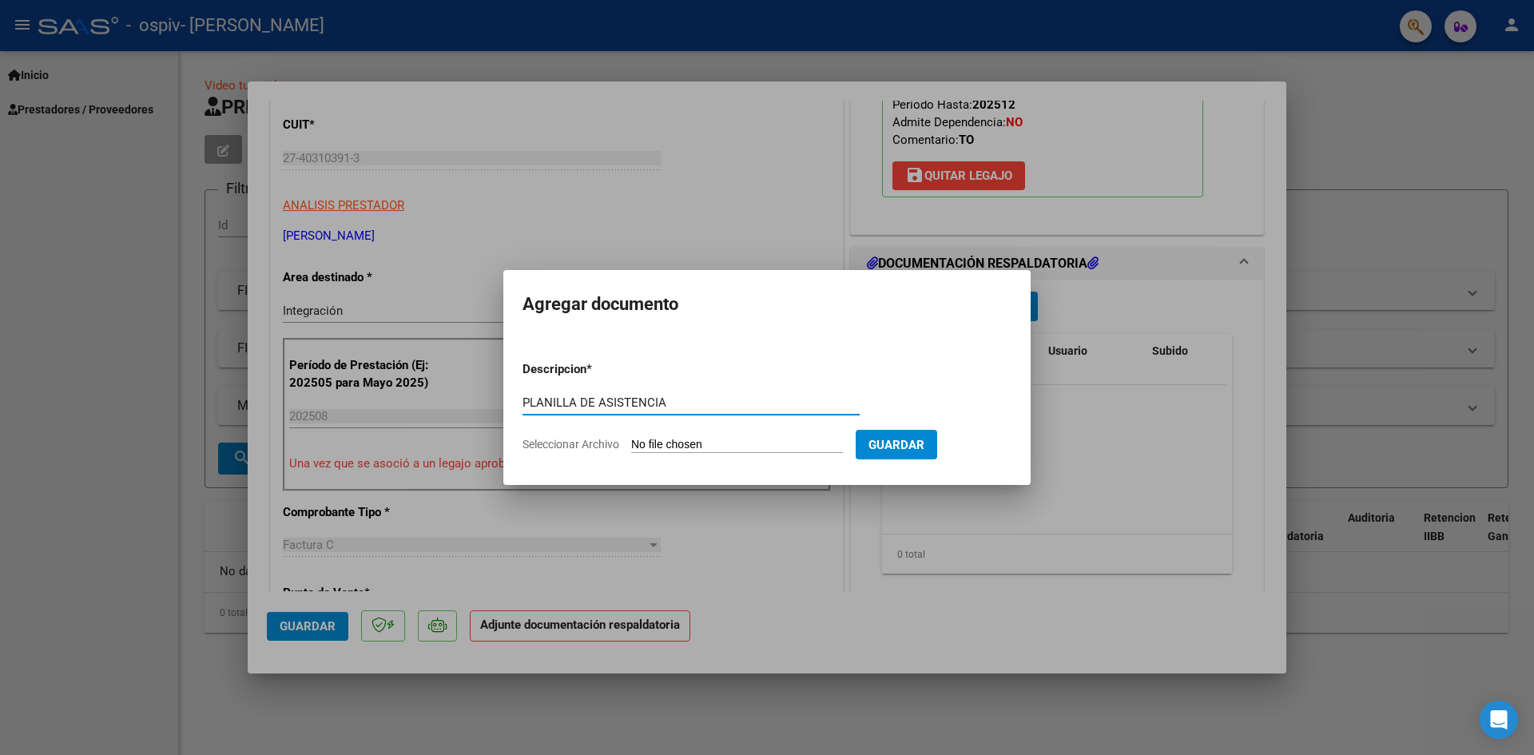
type input "PLANILLA DE ASISTENCIA"
click at [772, 444] on input "Seleccionar Archivo" at bounding box center [737, 445] width 212 height 15
type input "C:\fakepath\TO PLANILLA.pdf"
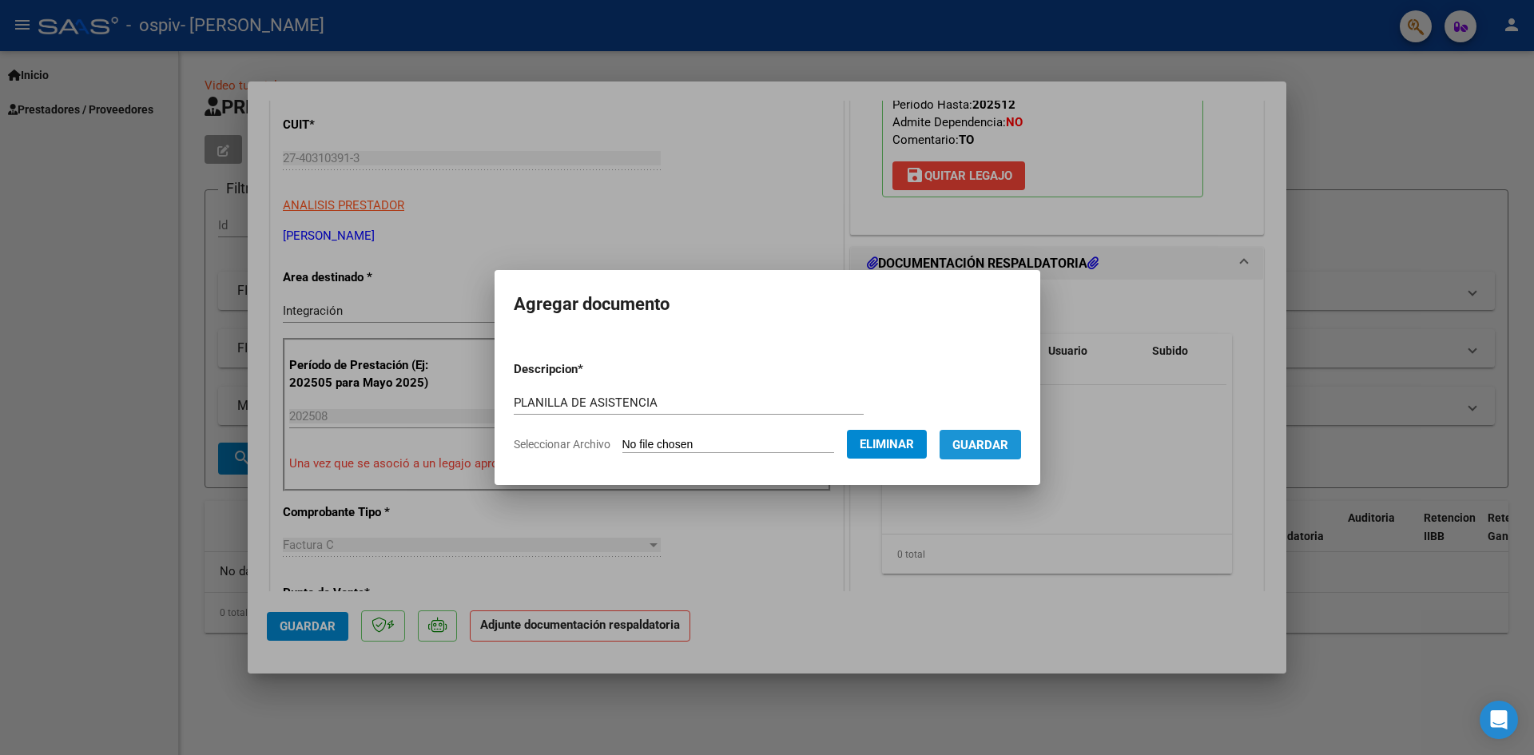
click at [1004, 437] on span "Guardar" at bounding box center [980, 444] width 56 height 14
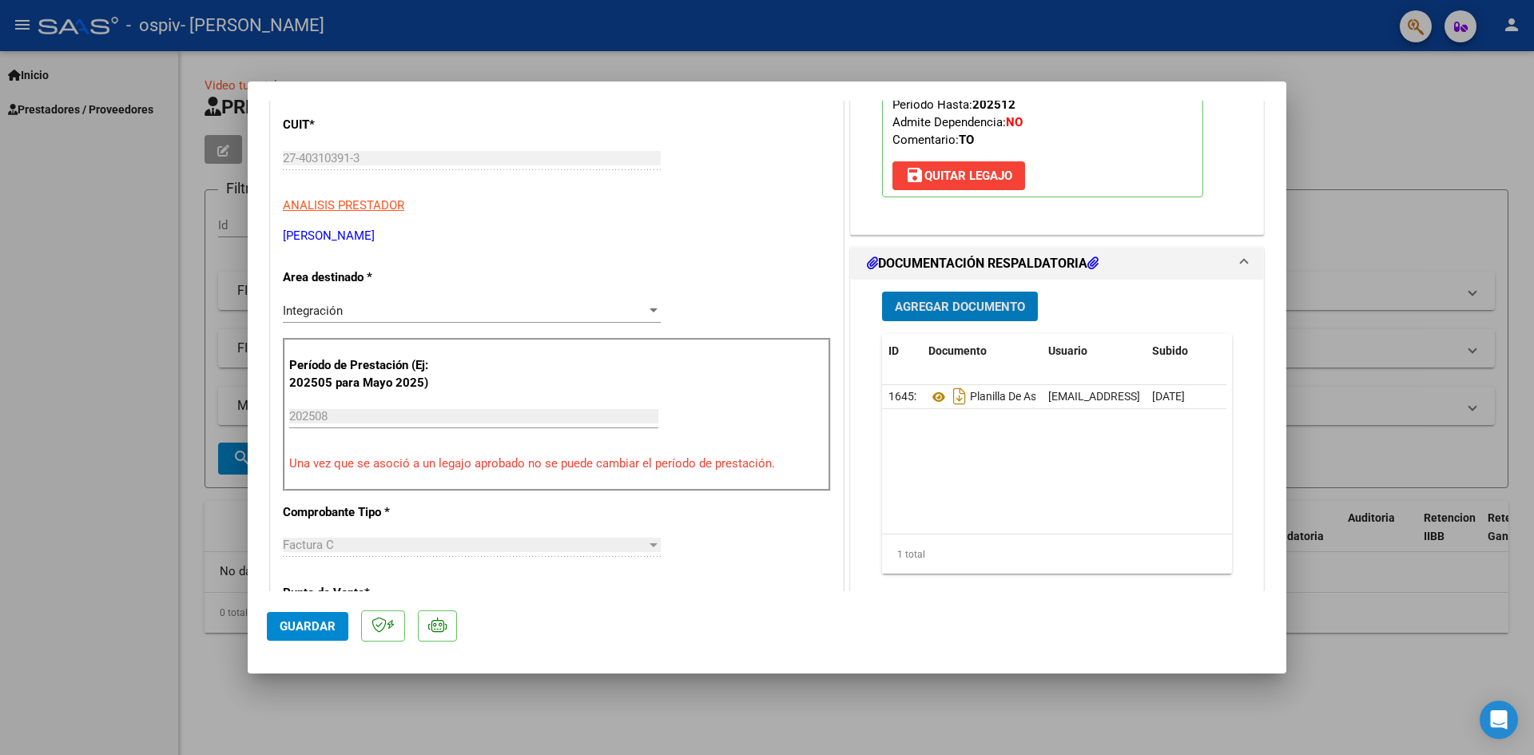
click at [948, 303] on span "Agregar Documento" at bounding box center [960, 307] width 130 height 14
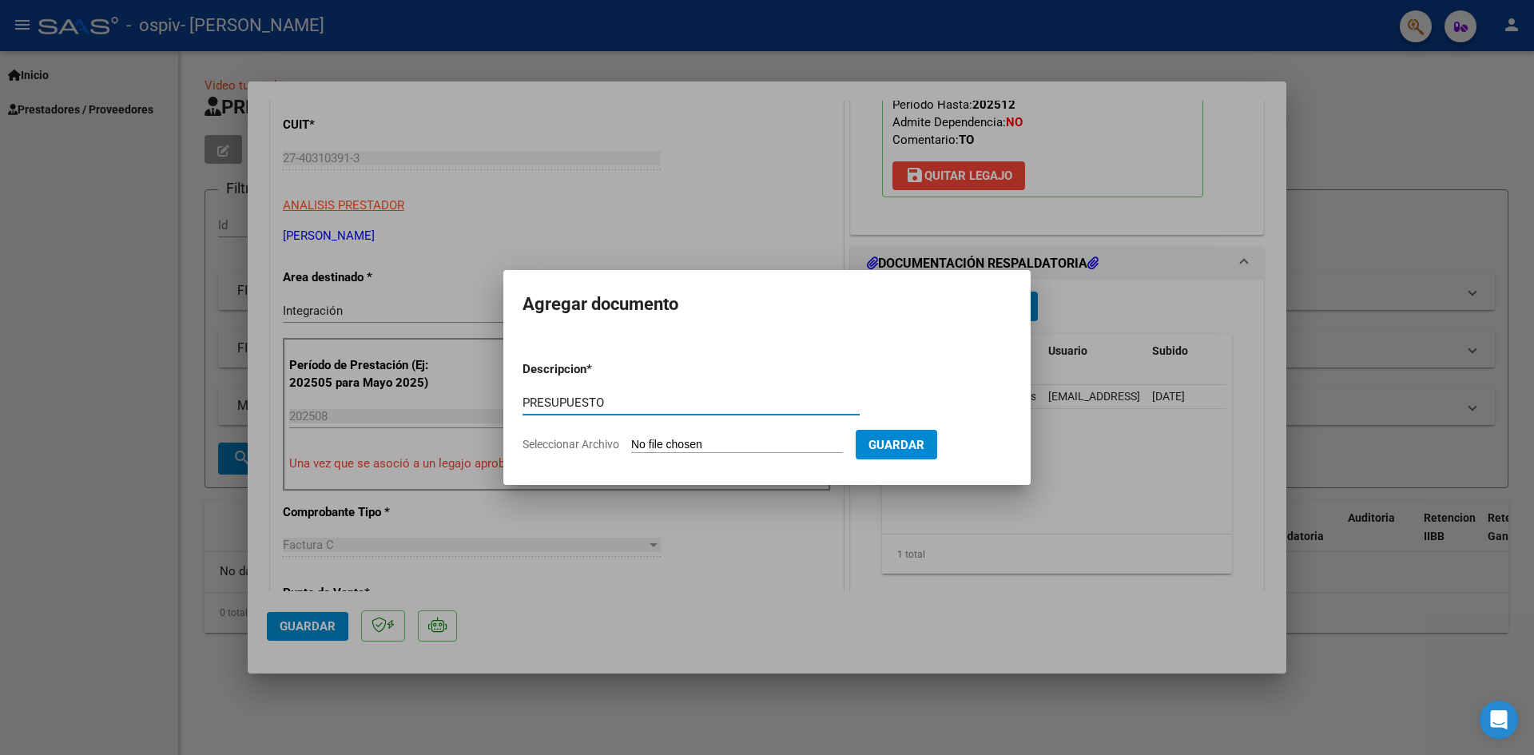
type input "PRESUPUESTO"
click at [758, 444] on input "Seleccionar Archivo" at bounding box center [737, 445] width 212 height 15
type input "C:\fakepath\PRESUPUESTO TO.pdf"
click at [341, 274] on div at bounding box center [767, 377] width 1534 height 755
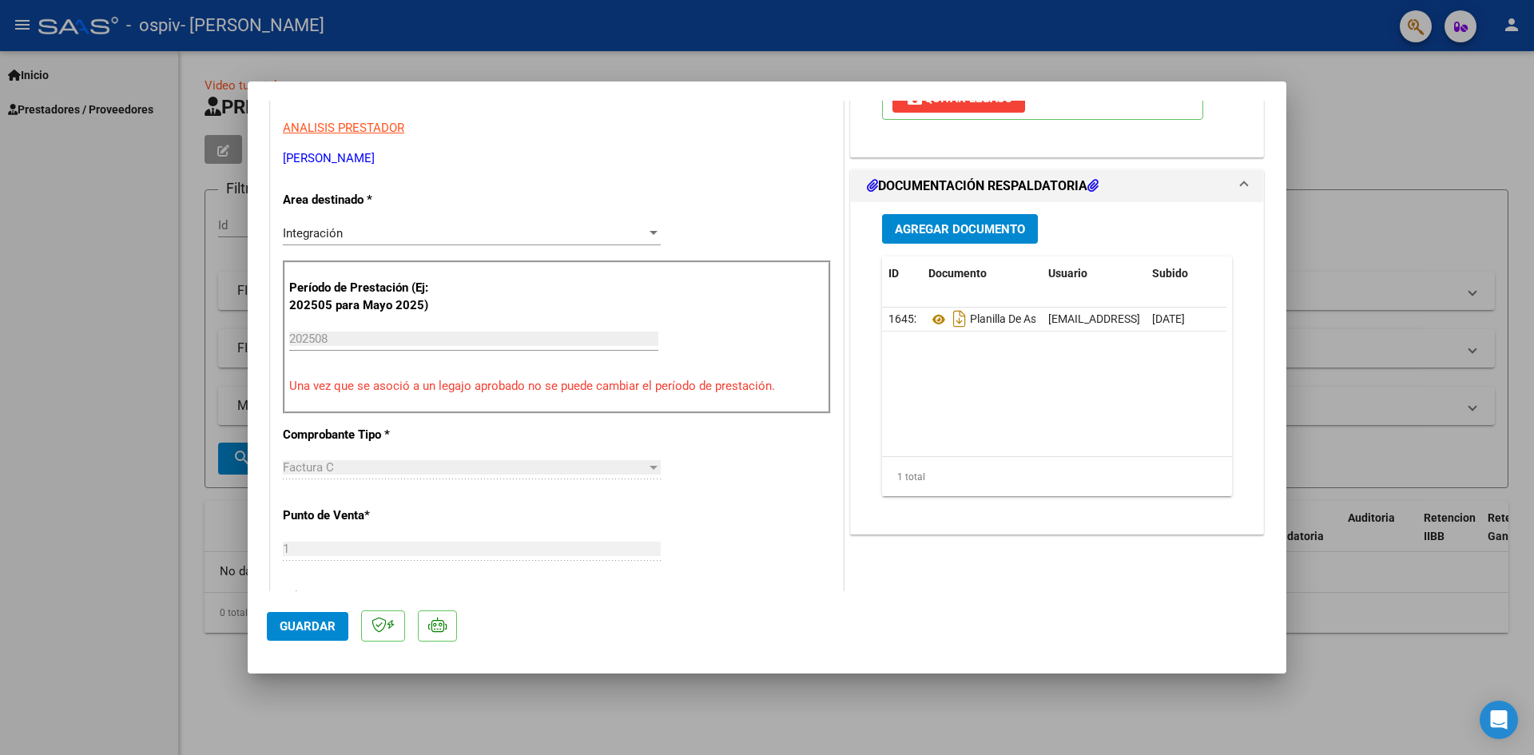
scroll to position [160, 0]
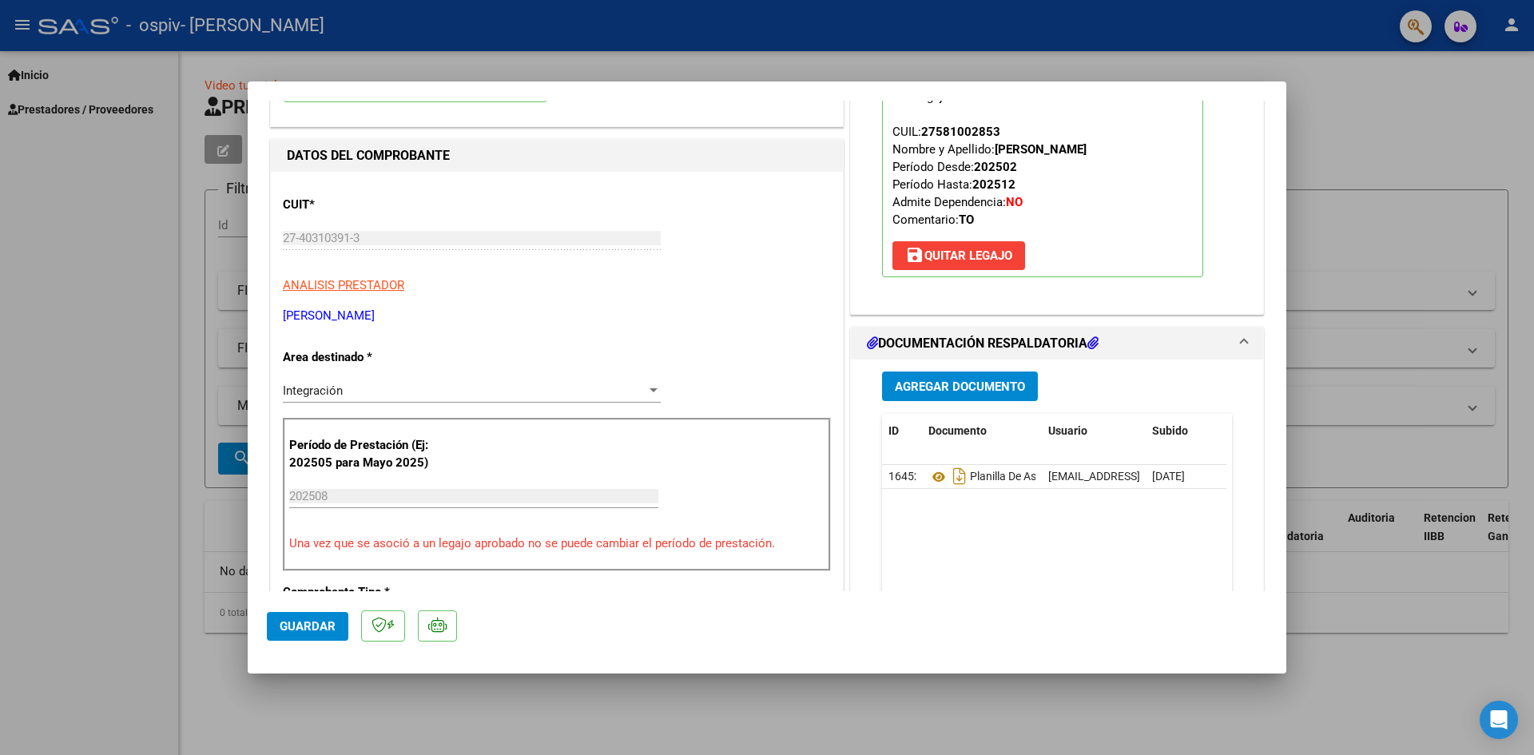
click at [937, 377] on button "Agregar Documento" at bounding box center [960, 387] width 156 height 30
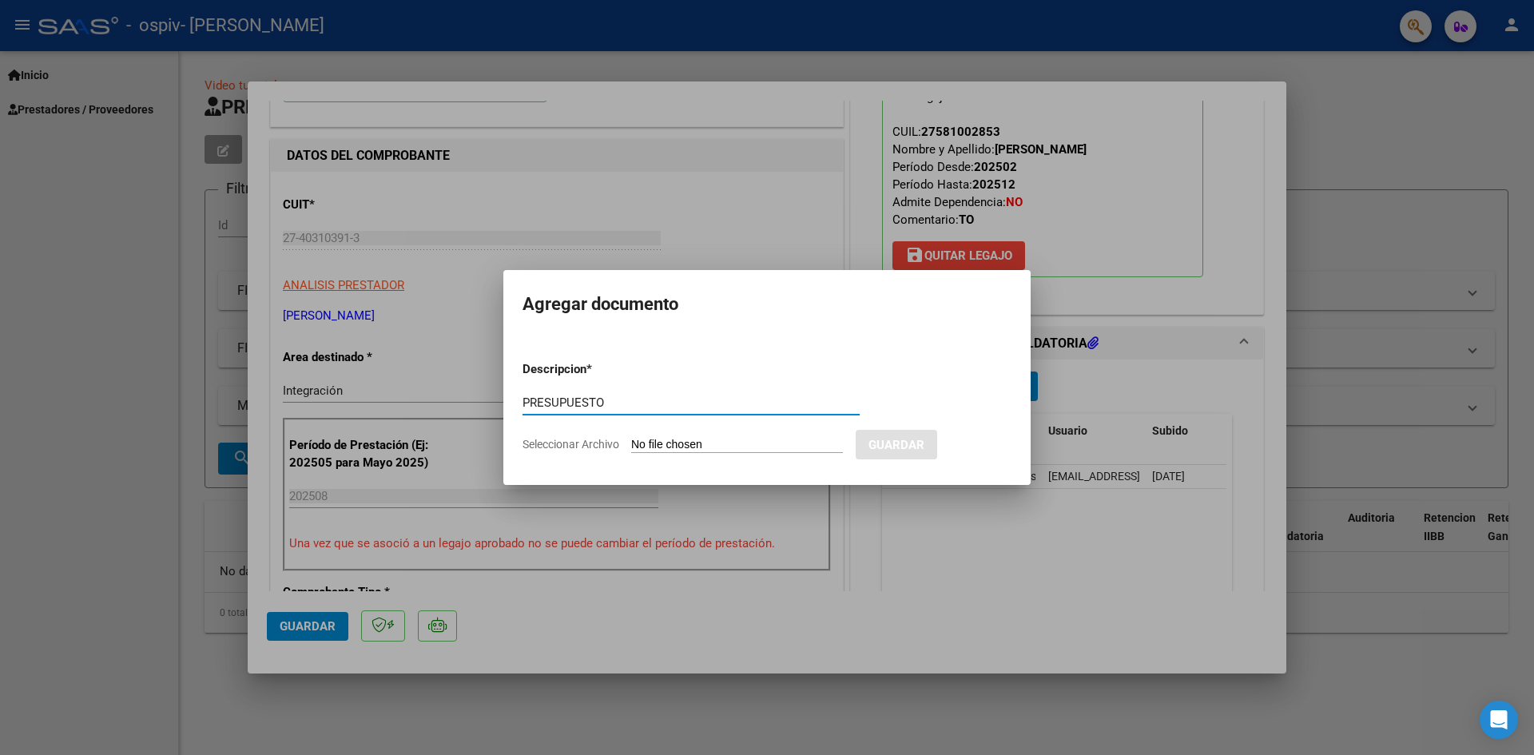
type input "PRESUPUESTO"
click at [764, 439] on input "Seleccionar Archivo" at bounding box center [737, 445] width 212 height 15
type input "C:\fakepath\PRESUPUESTO TO.pdf"
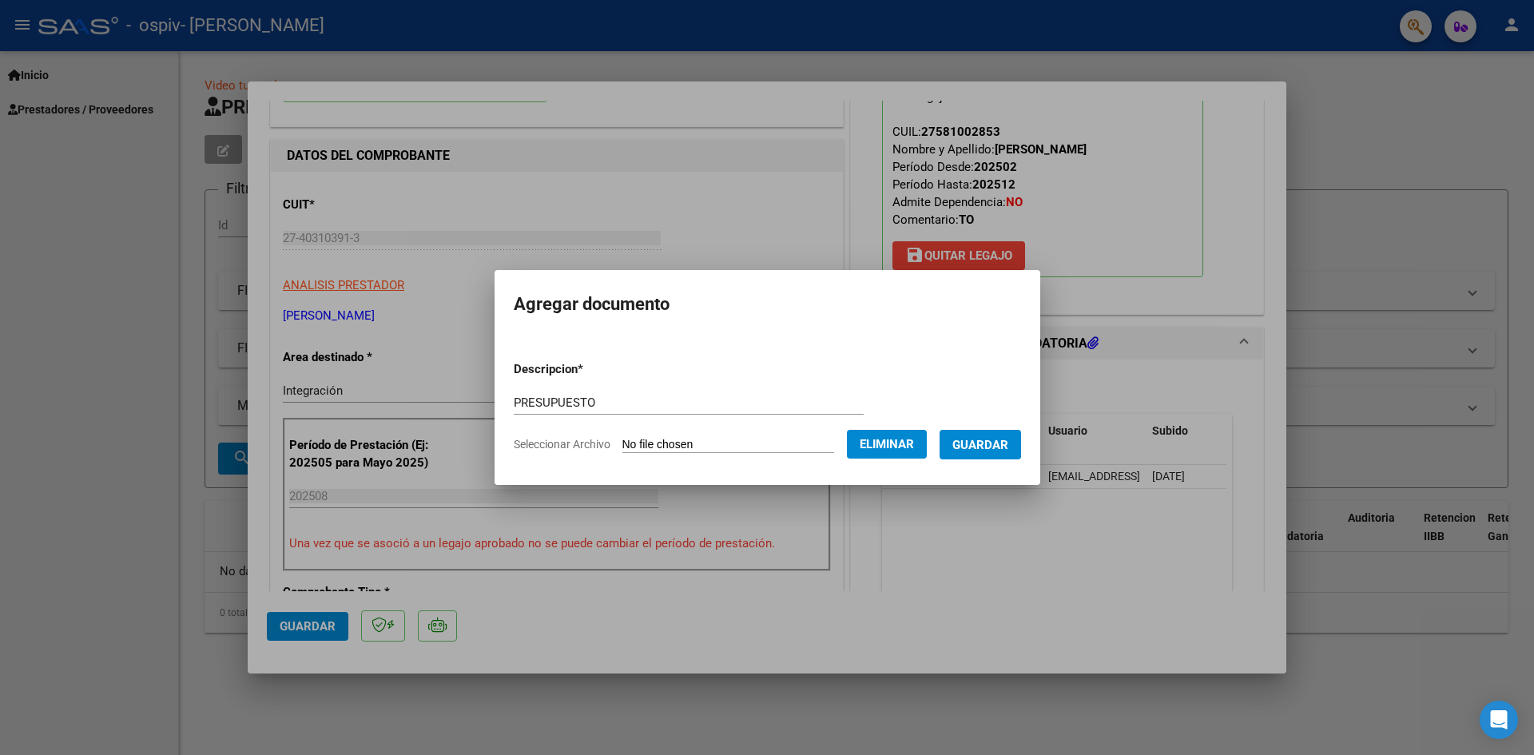
click at [996, 447] on span "Guardar" at bounding box center [980, 445] width 56 height 14
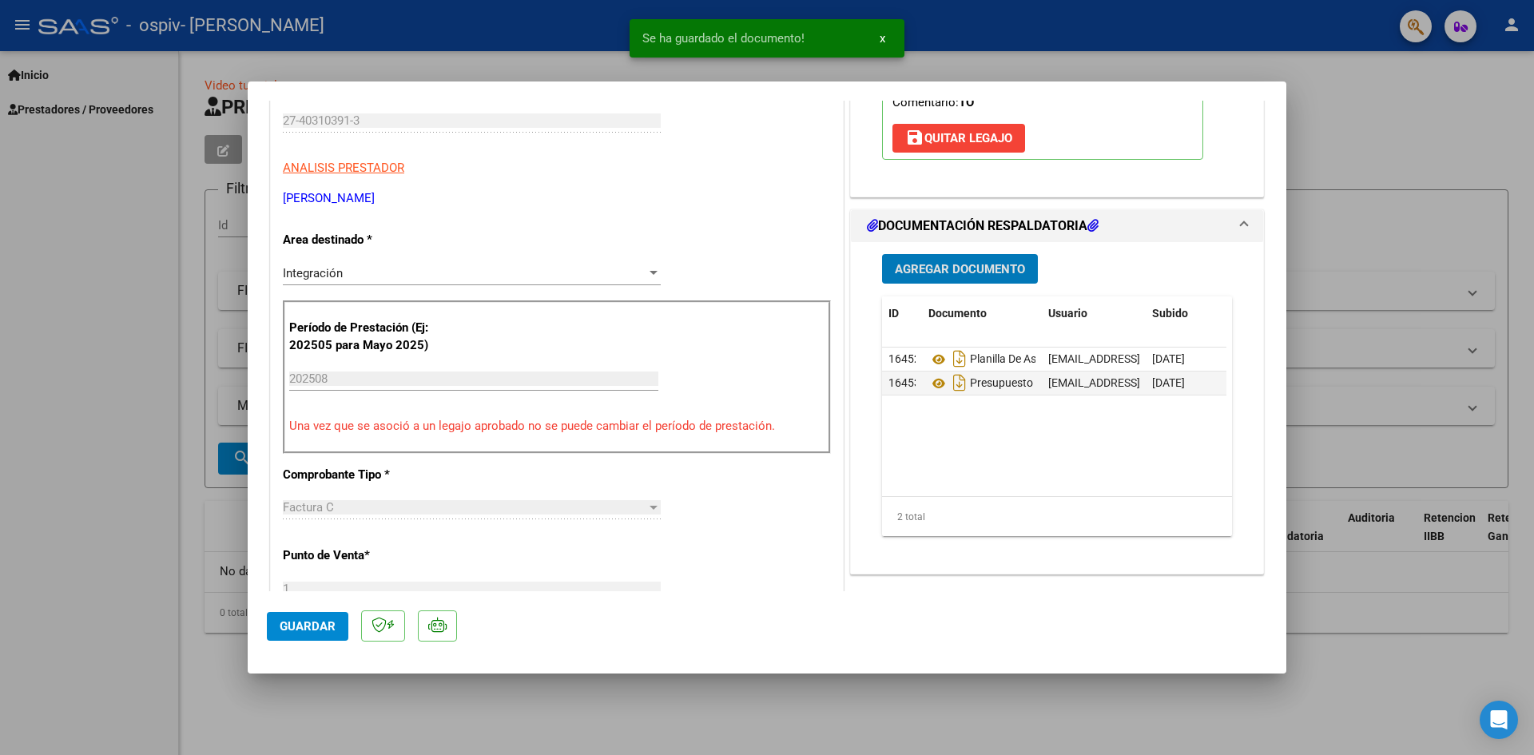
scroll to position [399, 0]
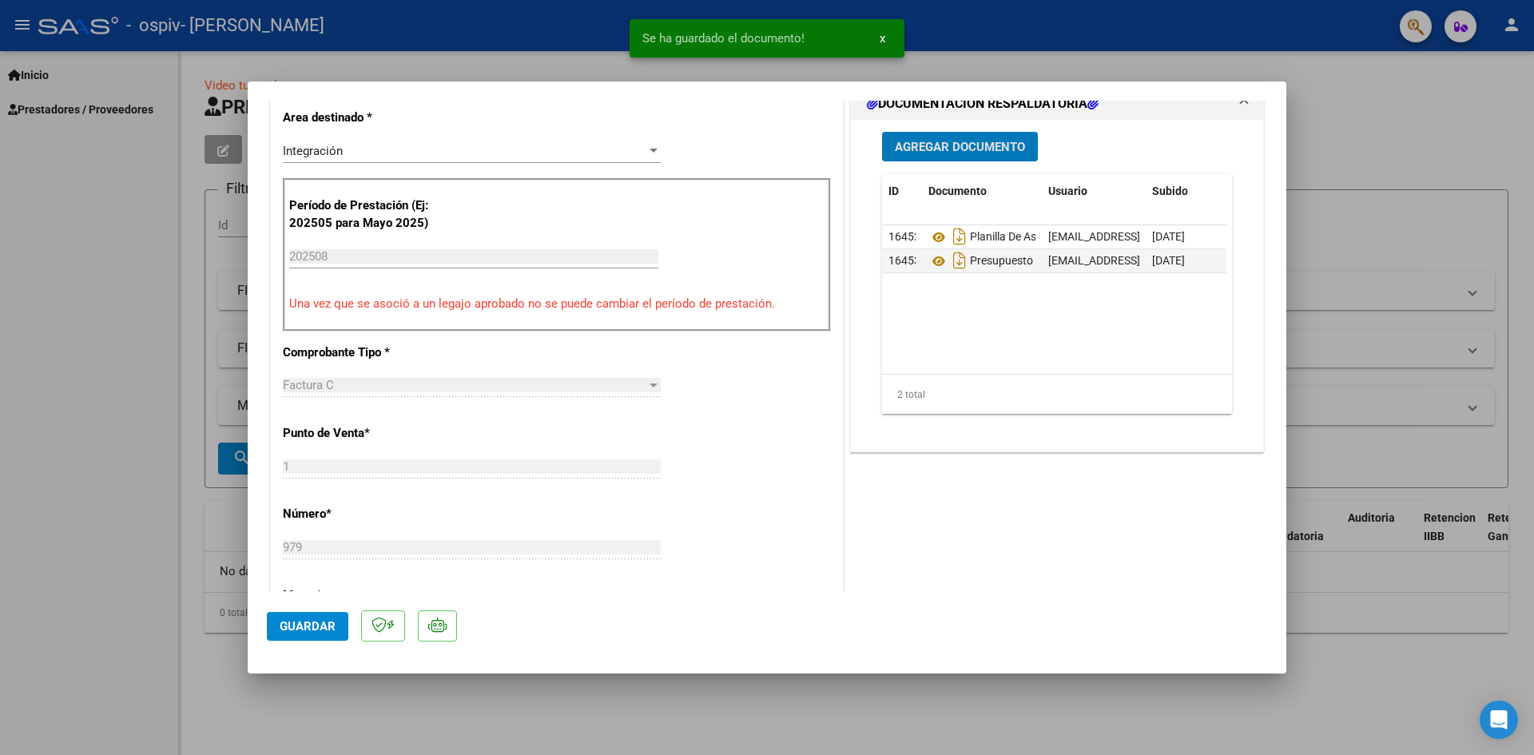
click at [302, 624] on span "Guardar" at bounding box center [308, 626] width 56 height 14
click at [112, 484] on div at bounding box center [767, 377] width 1534 height 755
type input "$ 0,00"
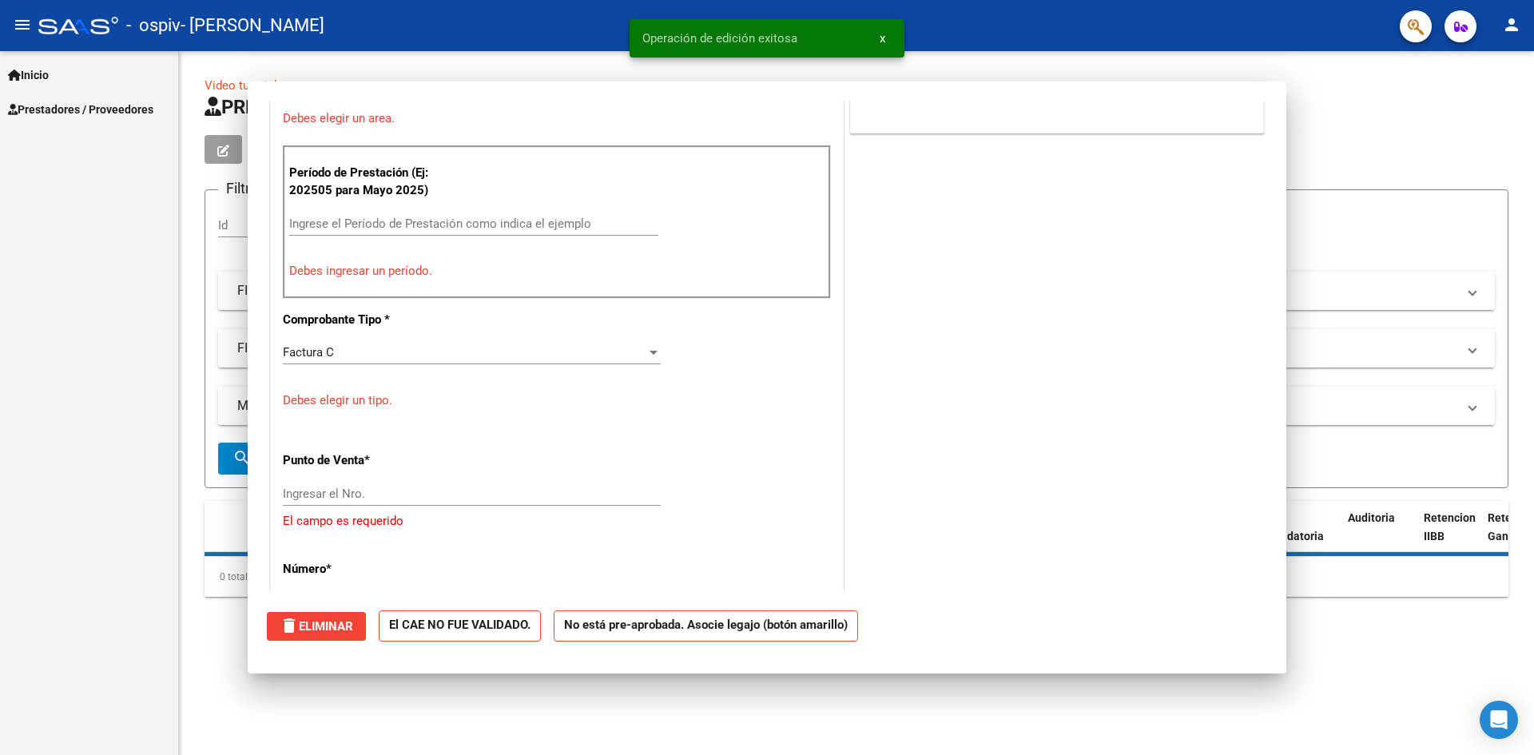
scroll to position [0, 0]
